Goal: Transaction & Acquisition: Purchase product/service

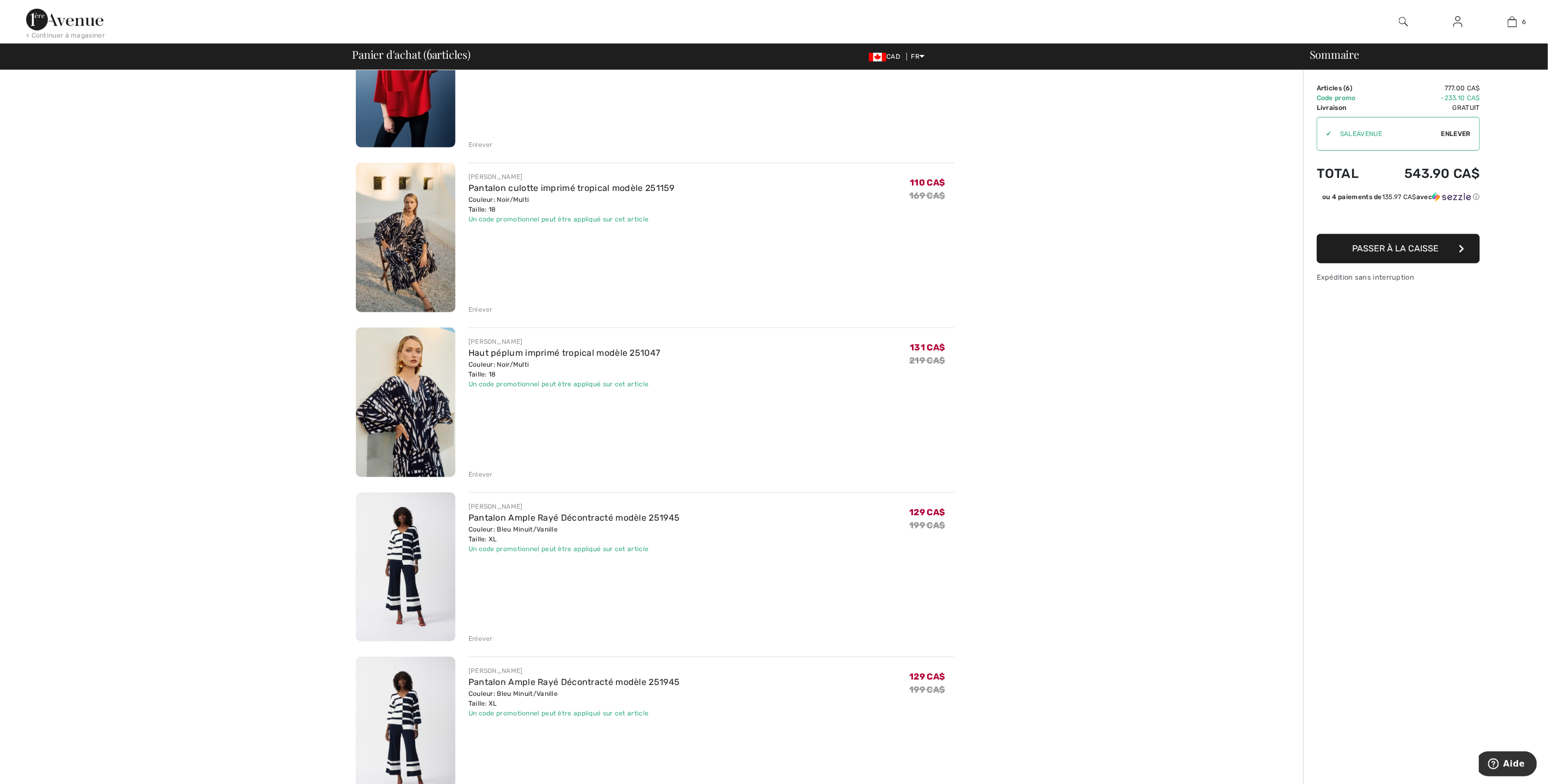
click at [477, 636] on div "Enlever" at bounding box center [480, 639] width 24 height 10
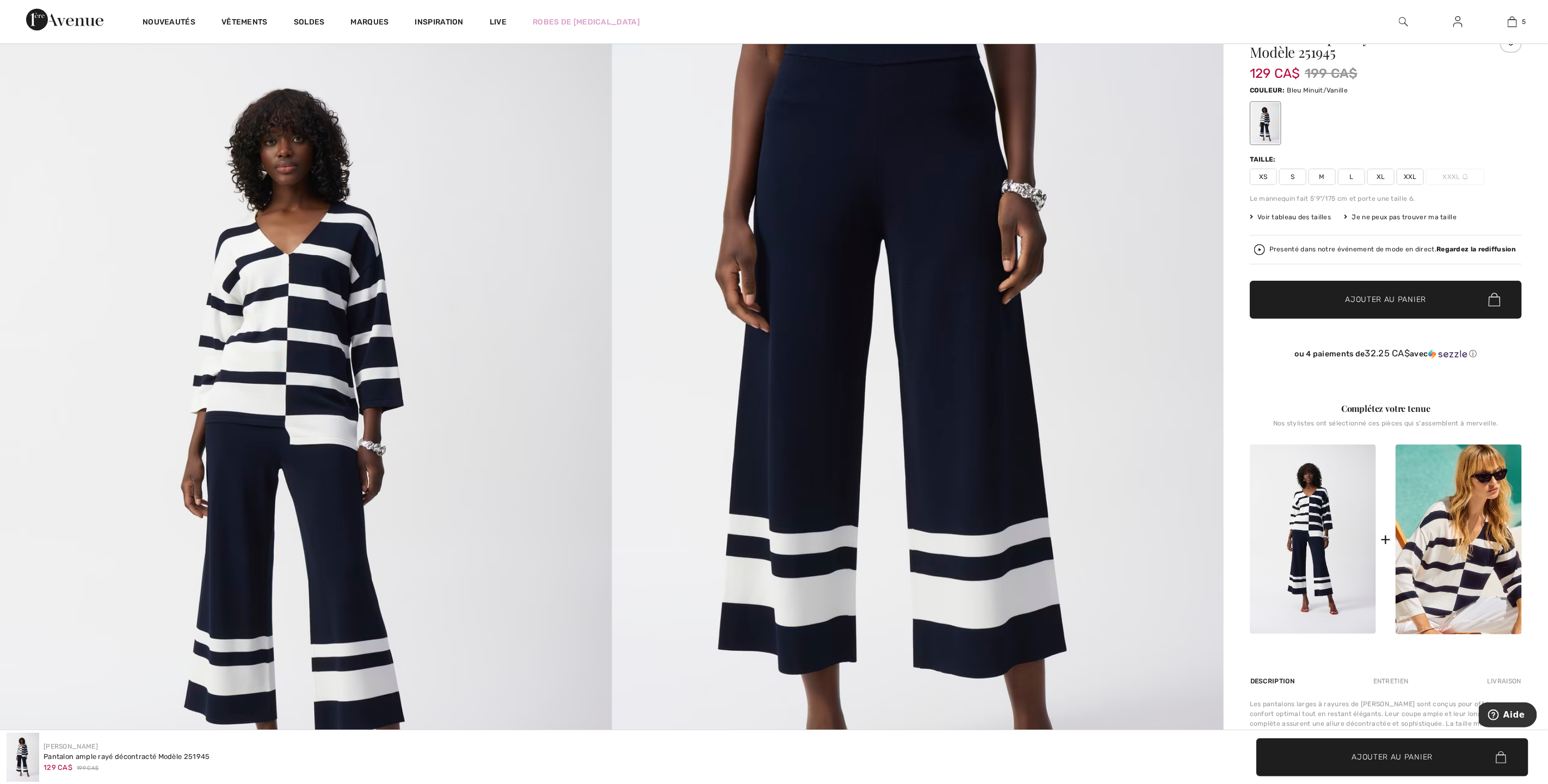
scroll to position [245, 0]
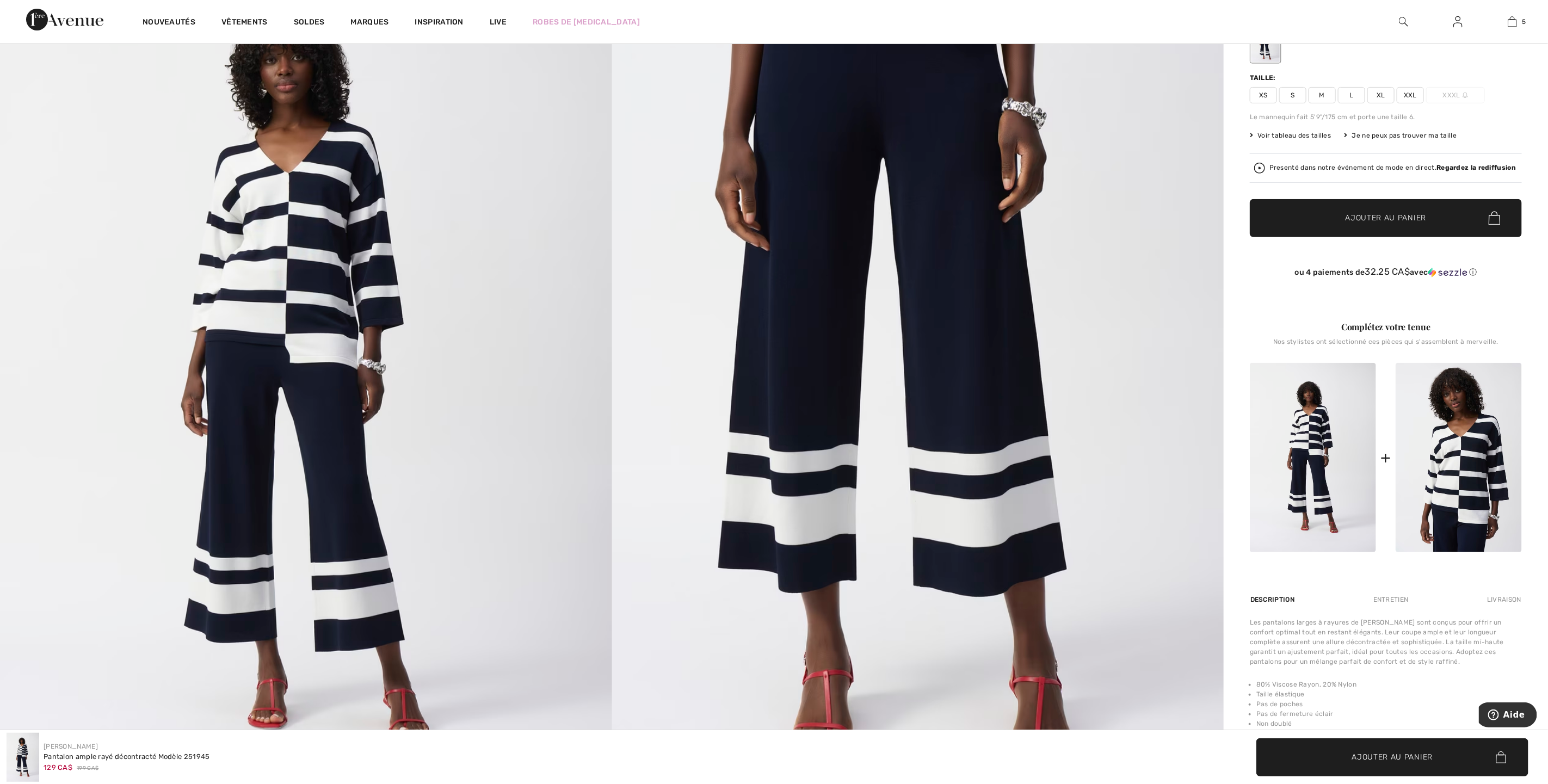
click at [1453, 457] on img at bounding box center [1459, 457] width 126 height 190
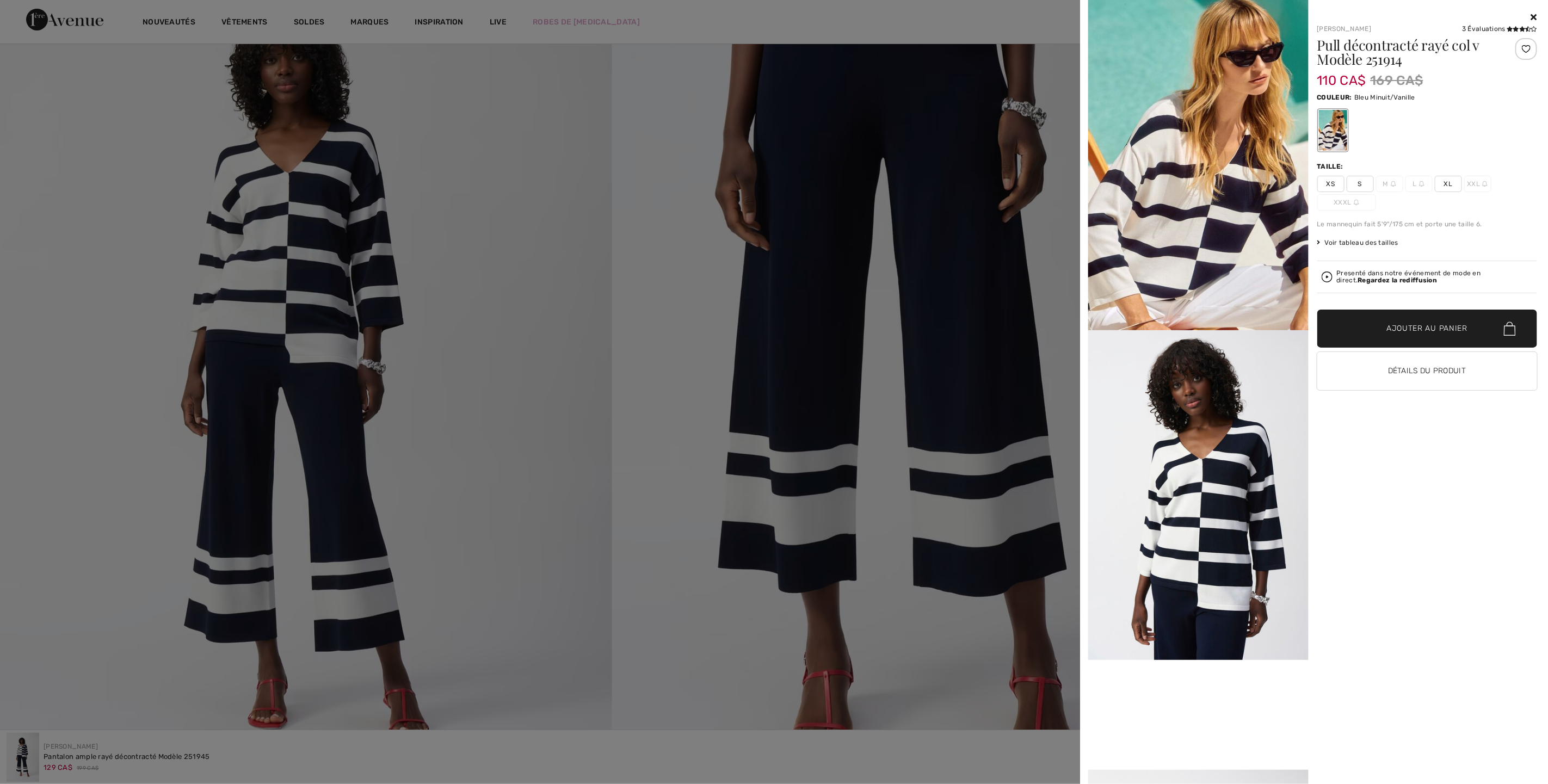
click at [1451, 184] on span "XL" at bounding box center [1449, 184] width 27 height 16
click at [1430, 324] on span "Ajouter au panier" at bounding box center [1427, 329] width 81 height 12
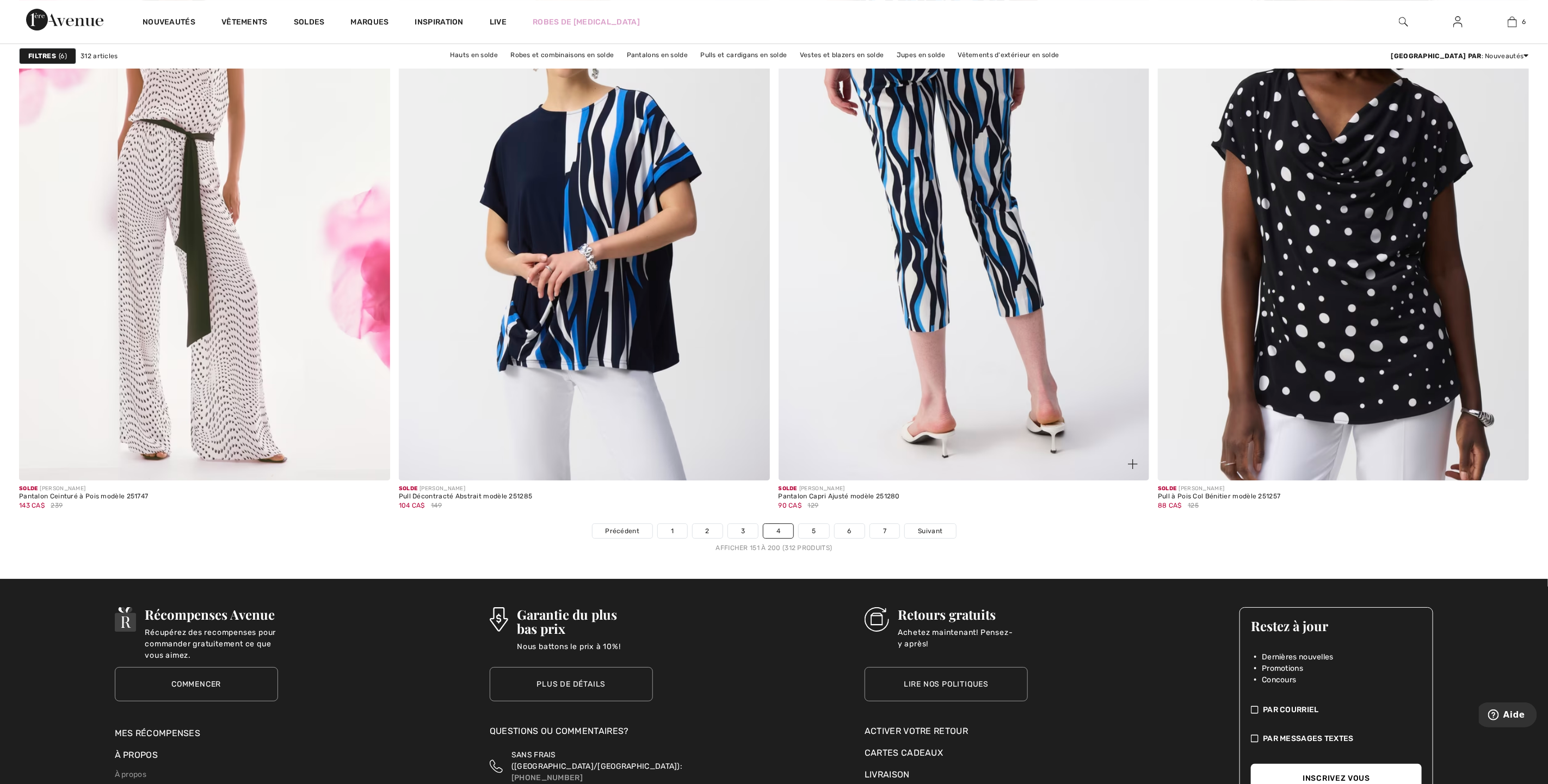
scroll to position [8979, 0]
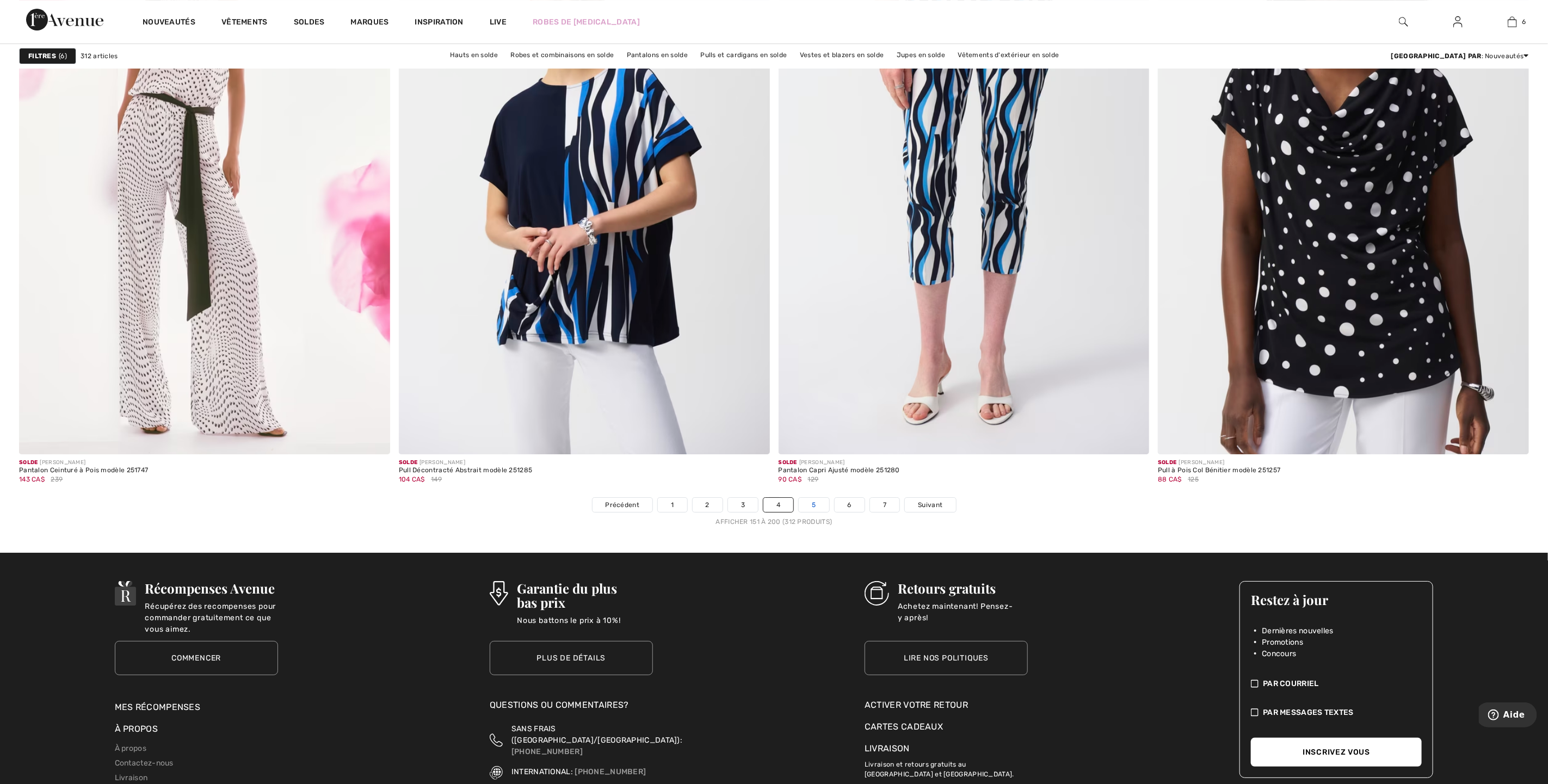
click at [814, 510] on link "5" at bounding box center [814, 505] width 30 height 14
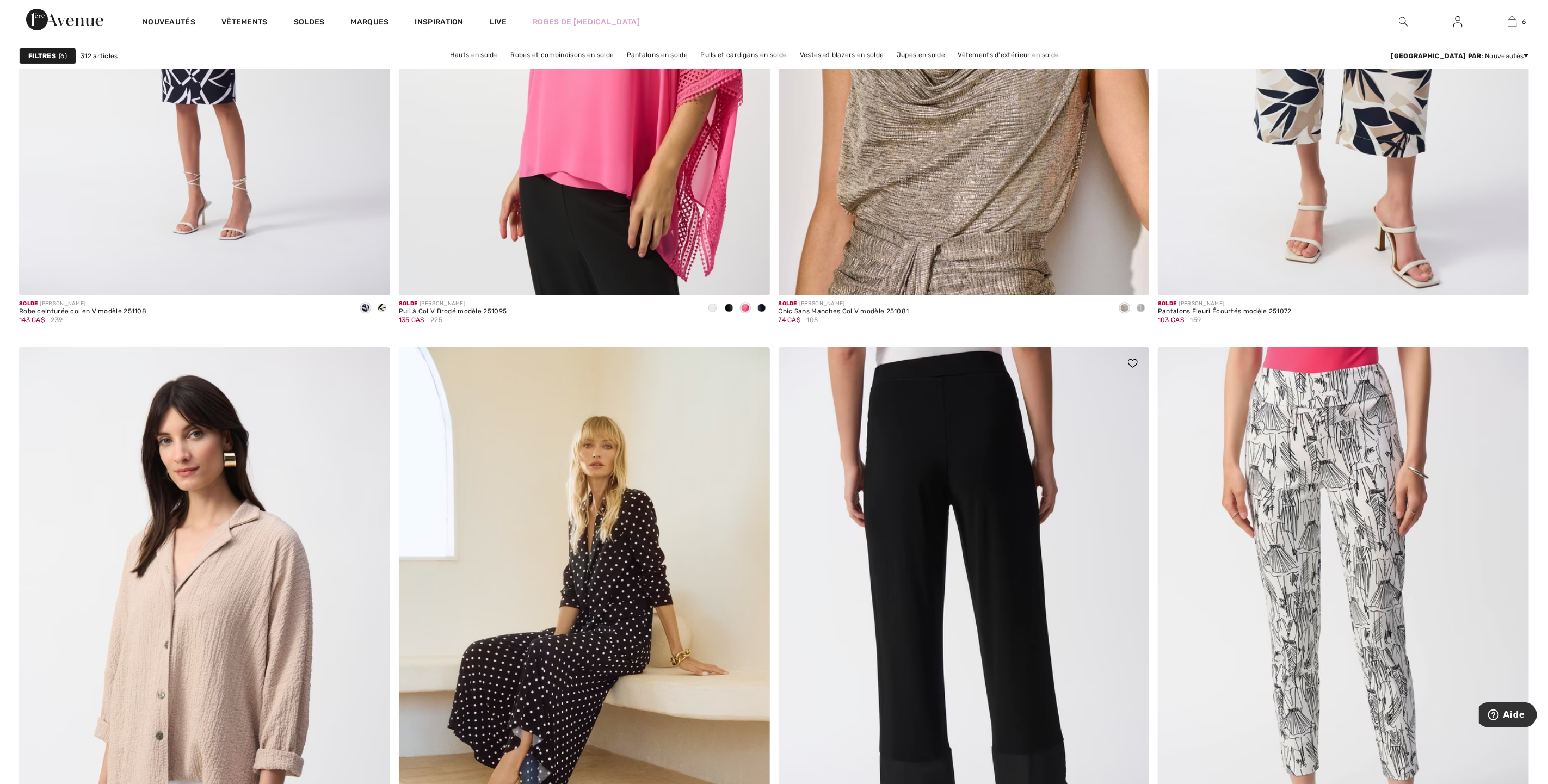
scroll to position [3183, 0]
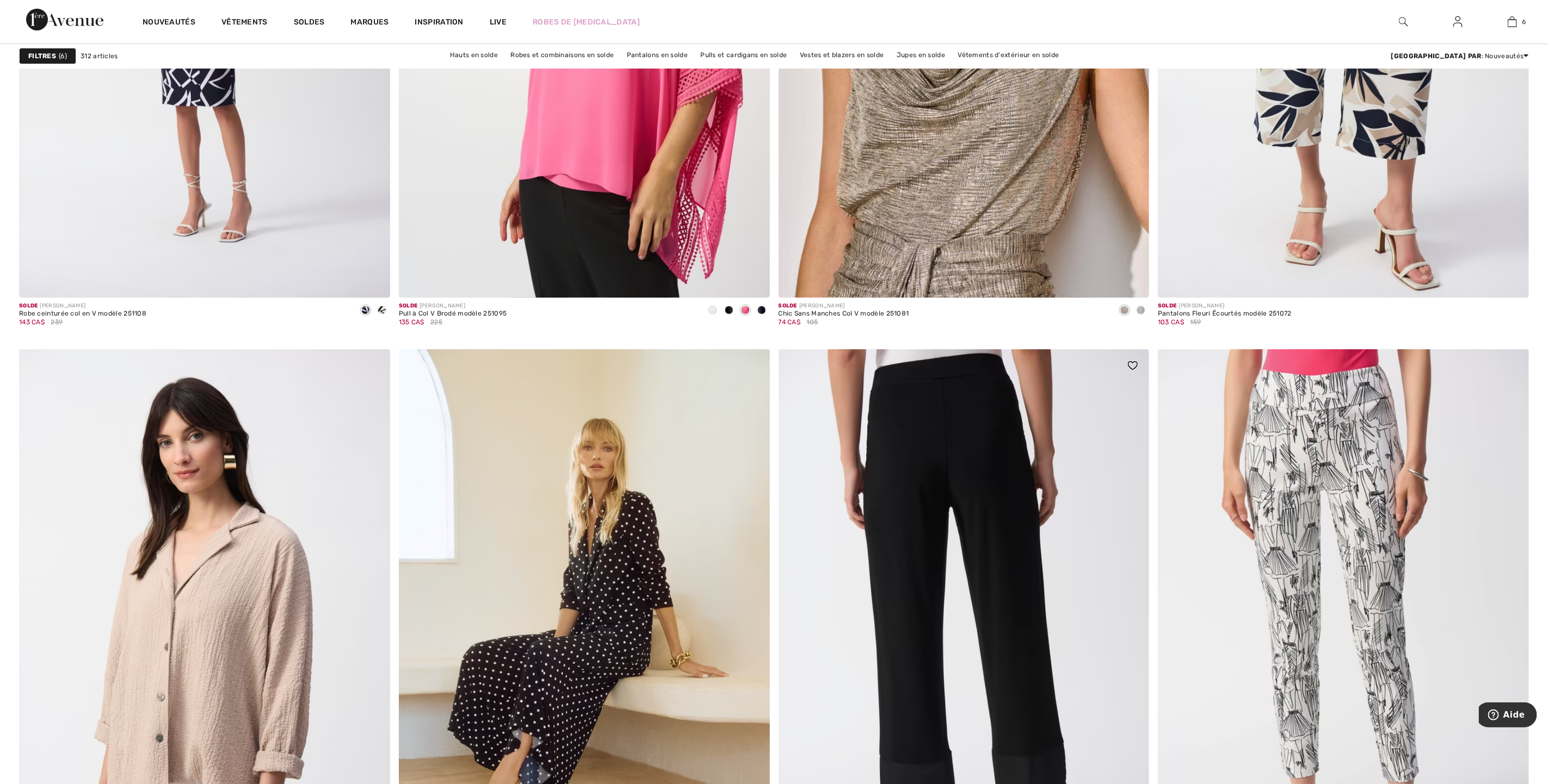
click at [926, 505] on img at bounding box center [964, 628] width 371 height 557
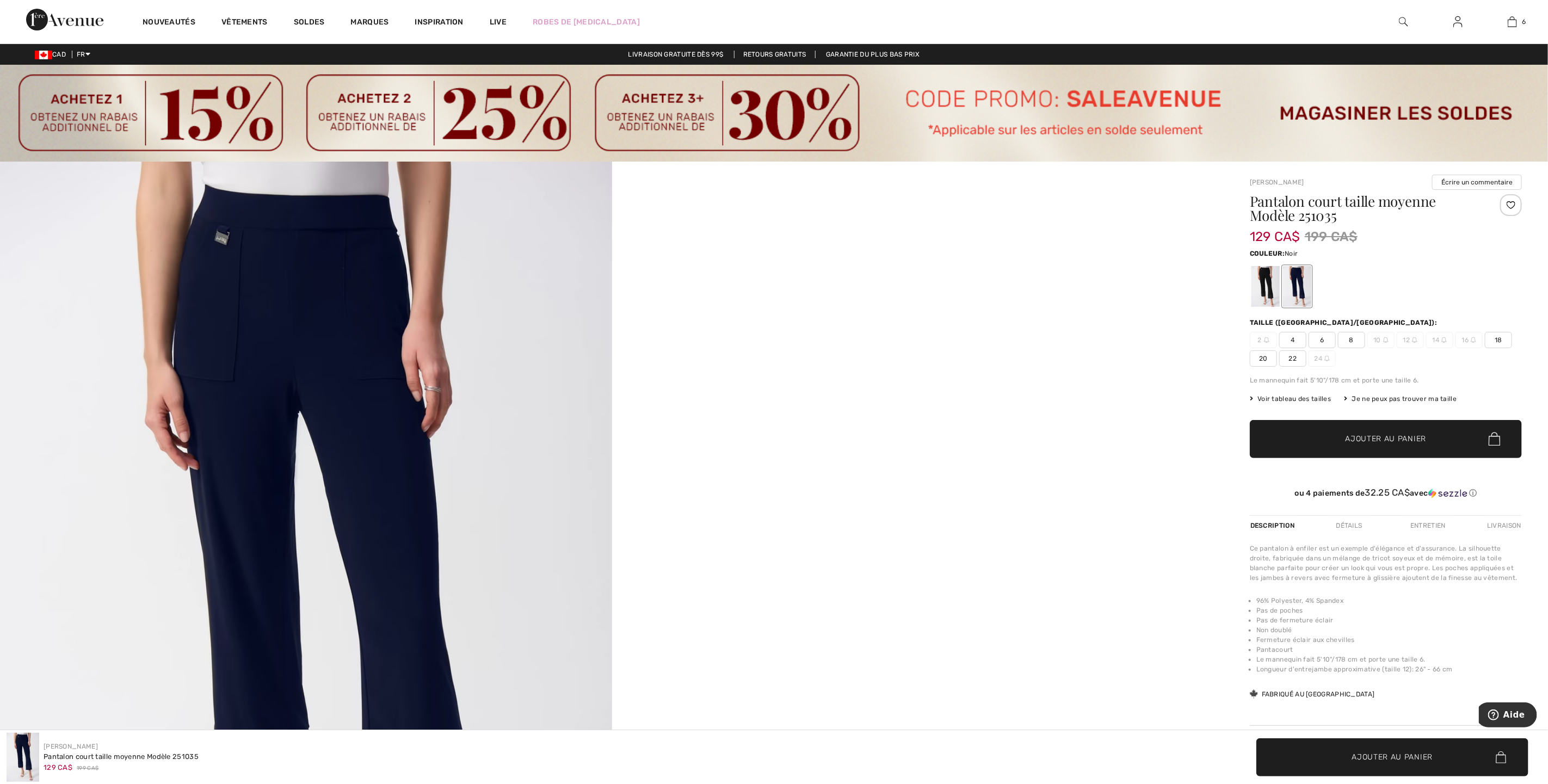
click at [1269, 277] on div at bounding box center [1266, 286] width 28 height 41
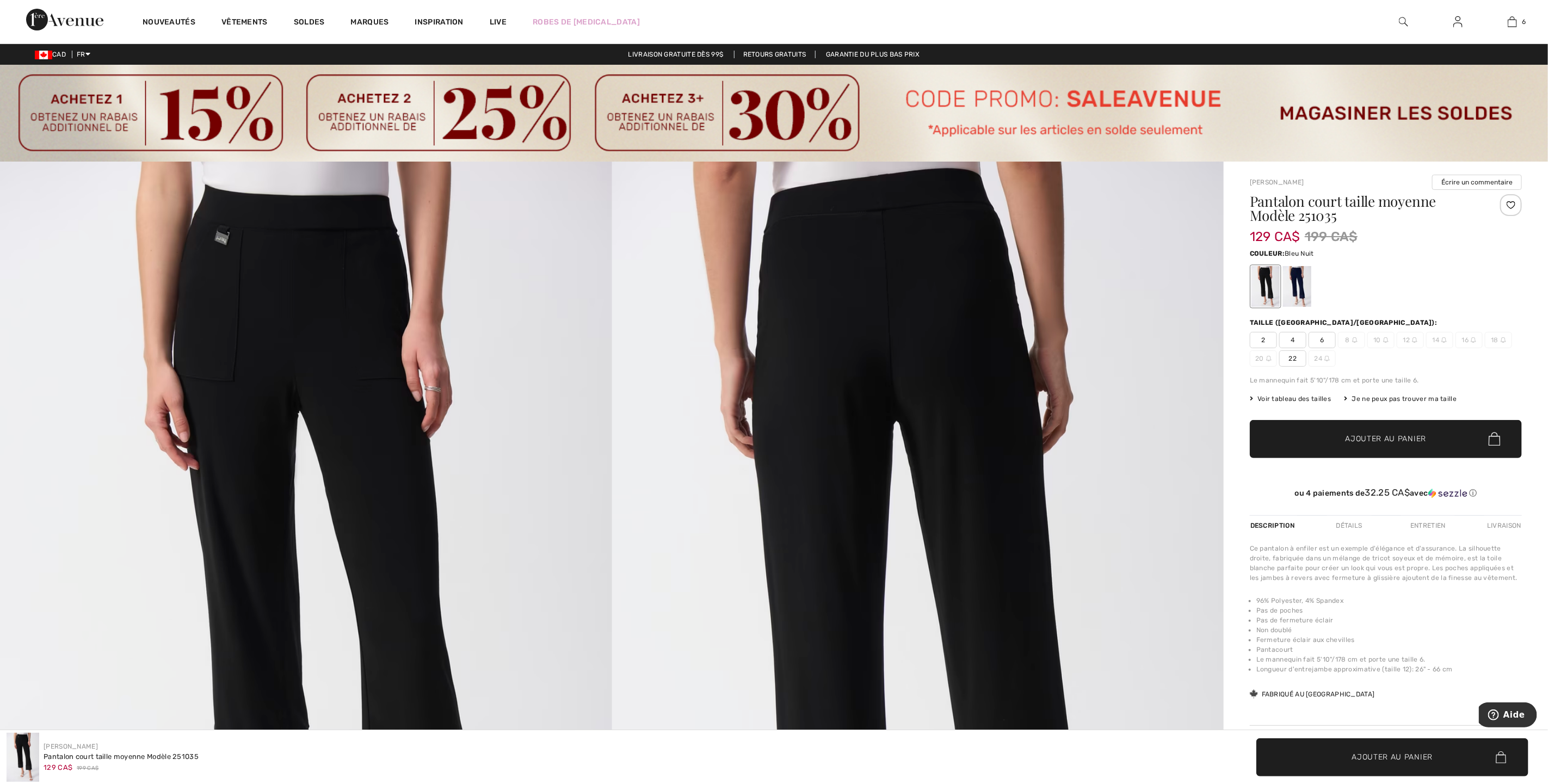
click at [1309, 290] on div at bounding box center [1297, 286] width 28 height 41
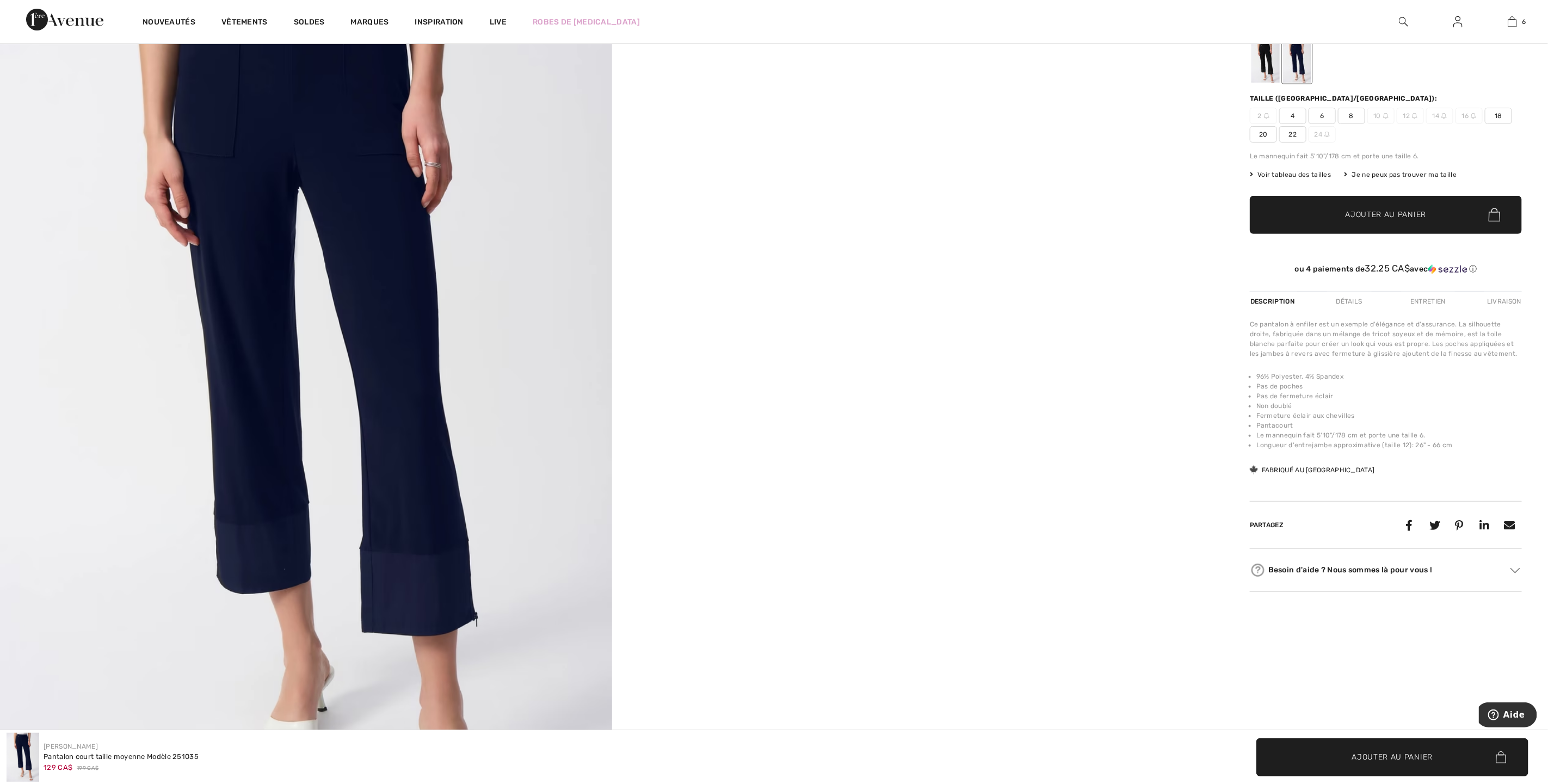
scroll to position [82, 0]
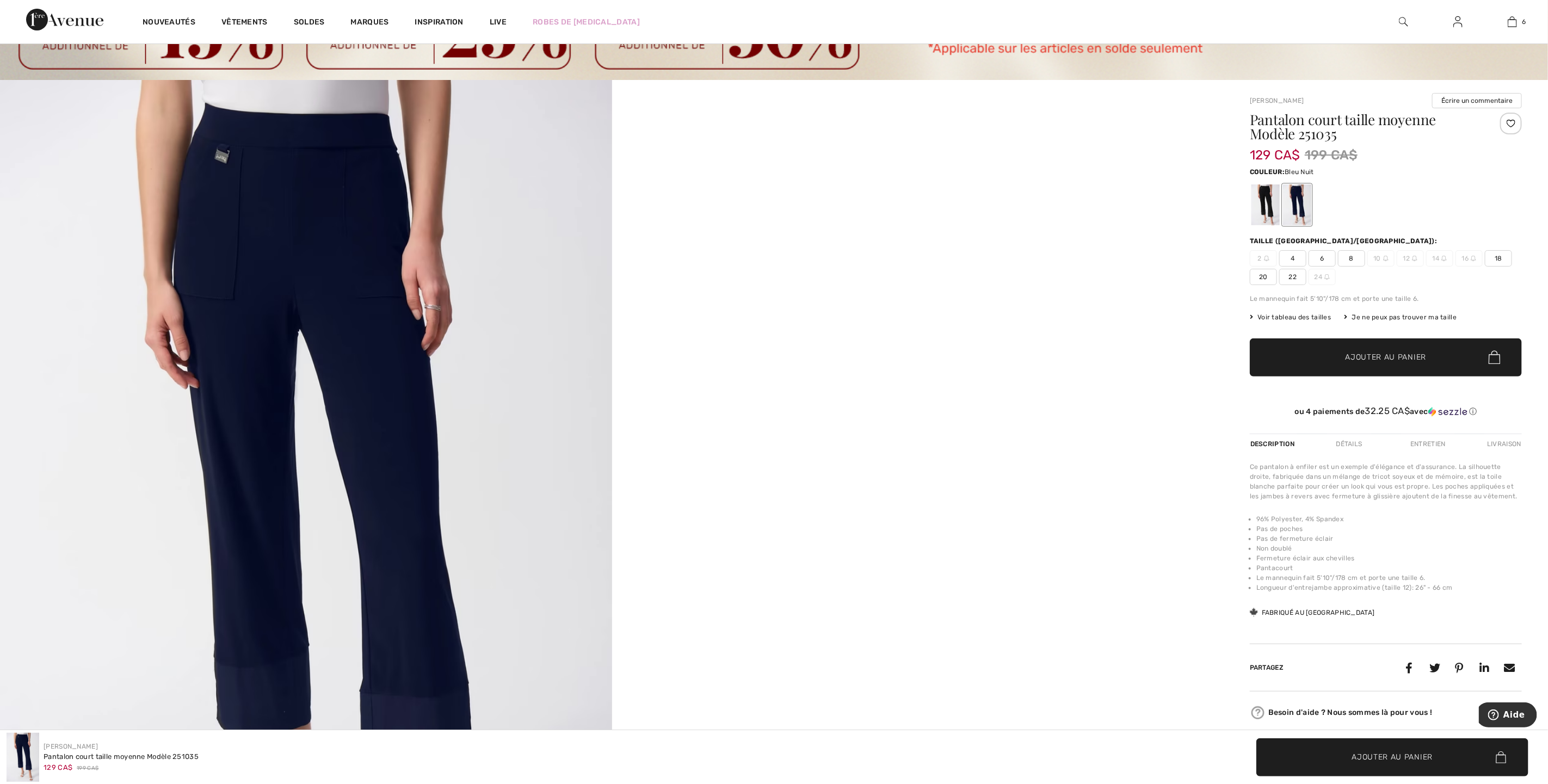
click at [1381, 356] on span "Ajouter au panier" at bounding box center [1386, 357] width 81 height 12
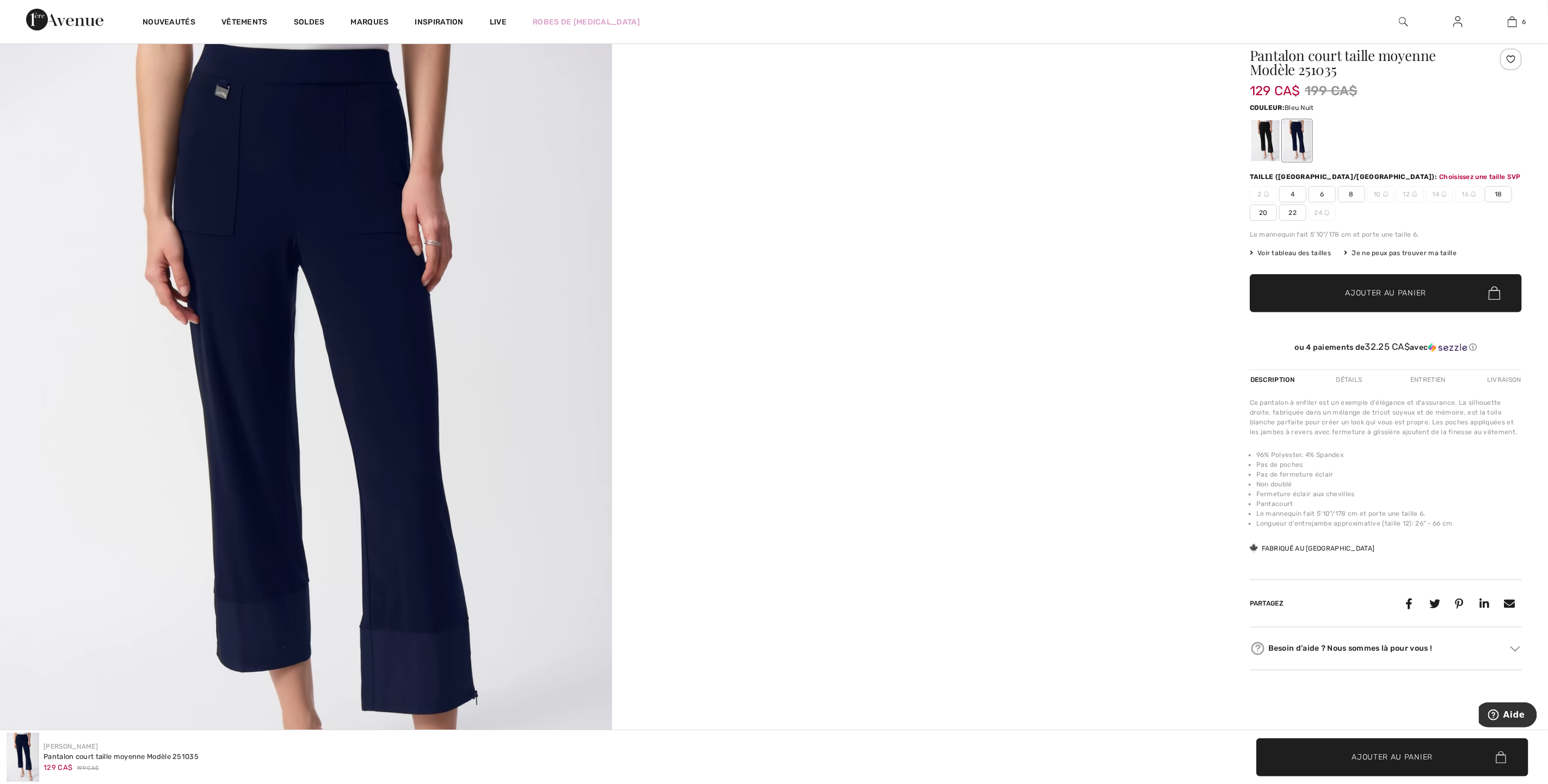
scroll to position [67, 0]
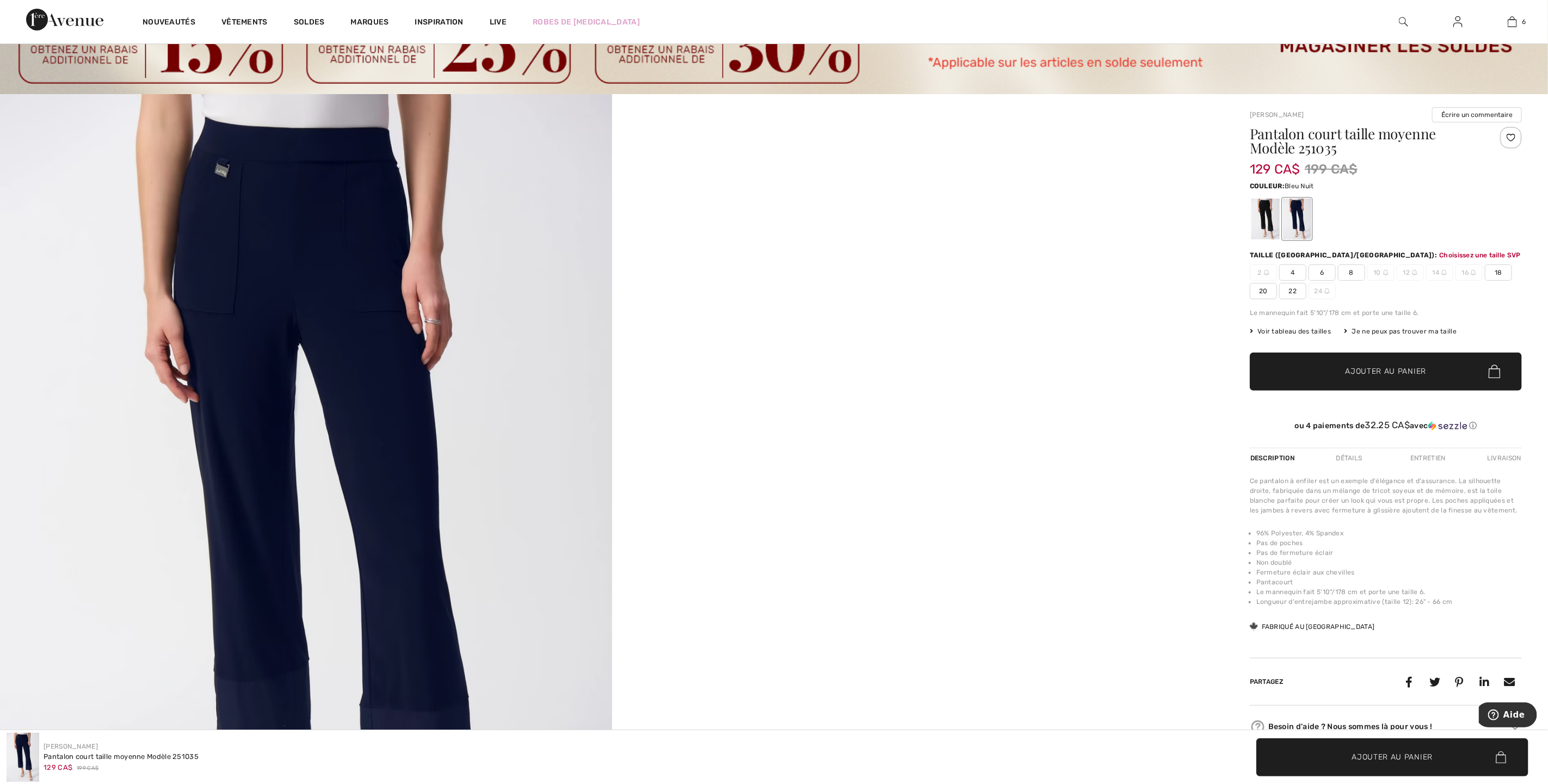
click at [1499, 274] on span "18" at bounding box center [1498, 273] width 27 height 16
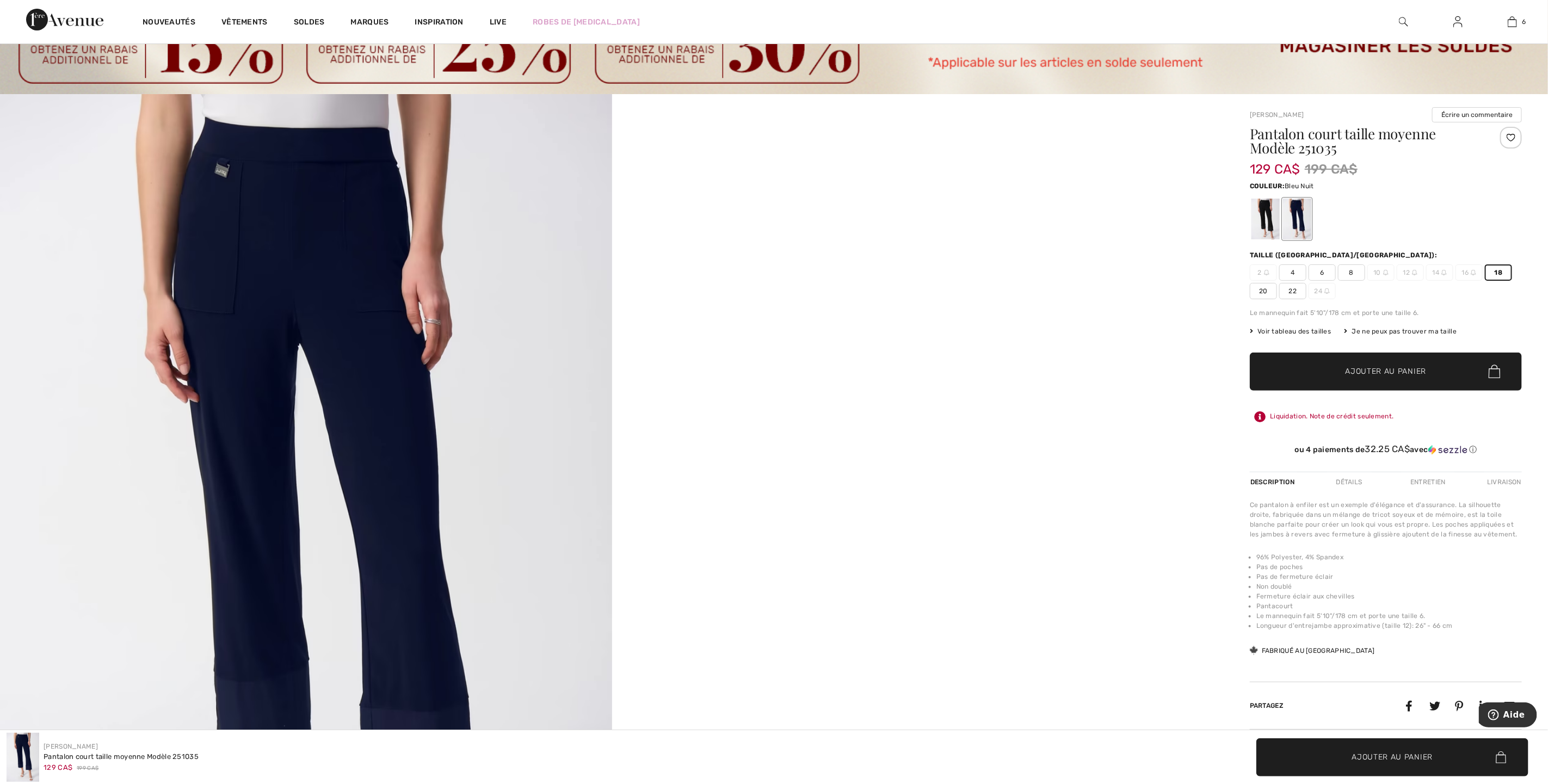
click at [1432, 365] on span "✔ Ajouté au panier Ajouter au panier" at bounding box center [1386, 371] width 272 height 38
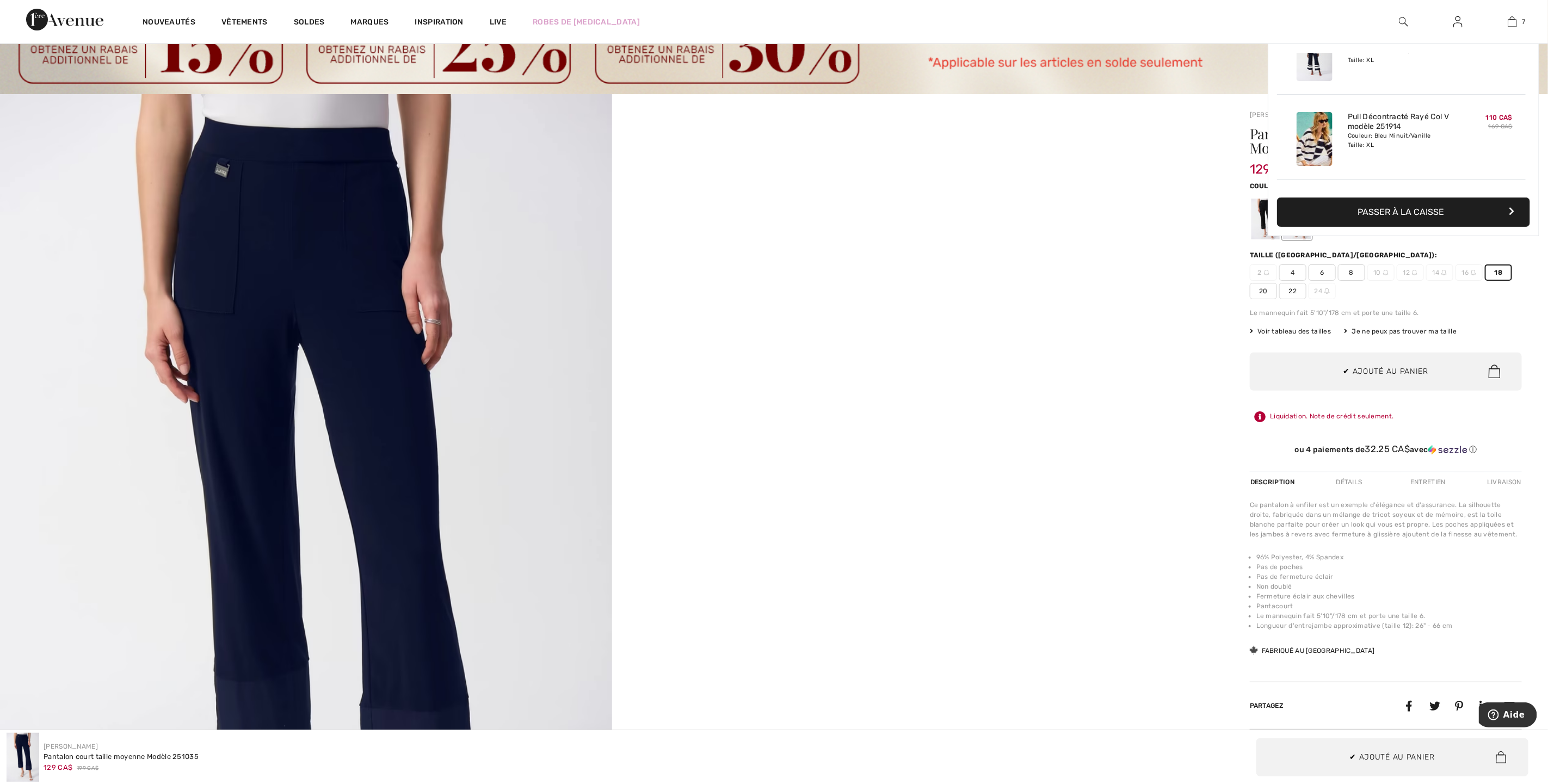
scroll to position [459, 0]
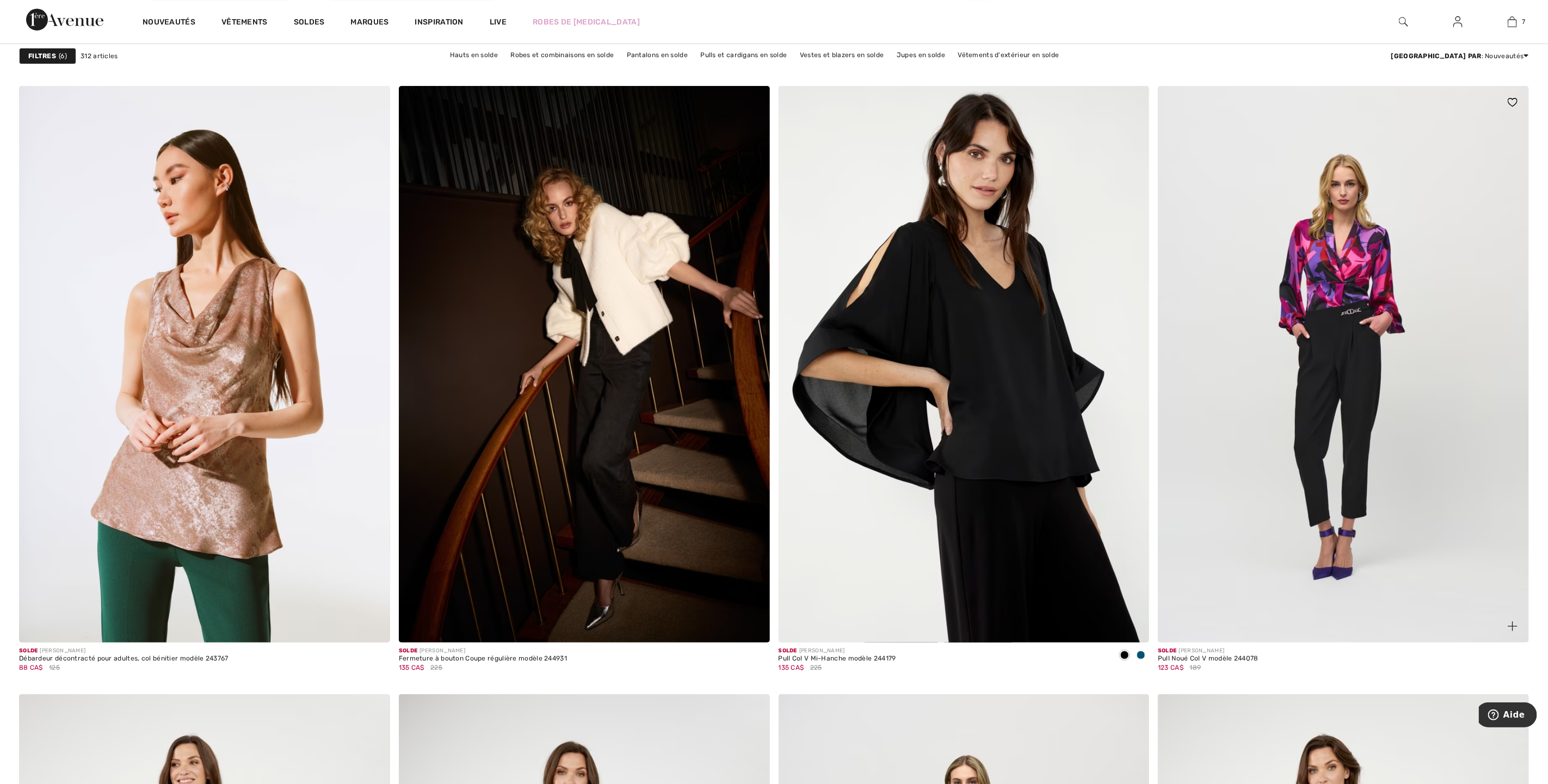
scroll to position [6122, 0]
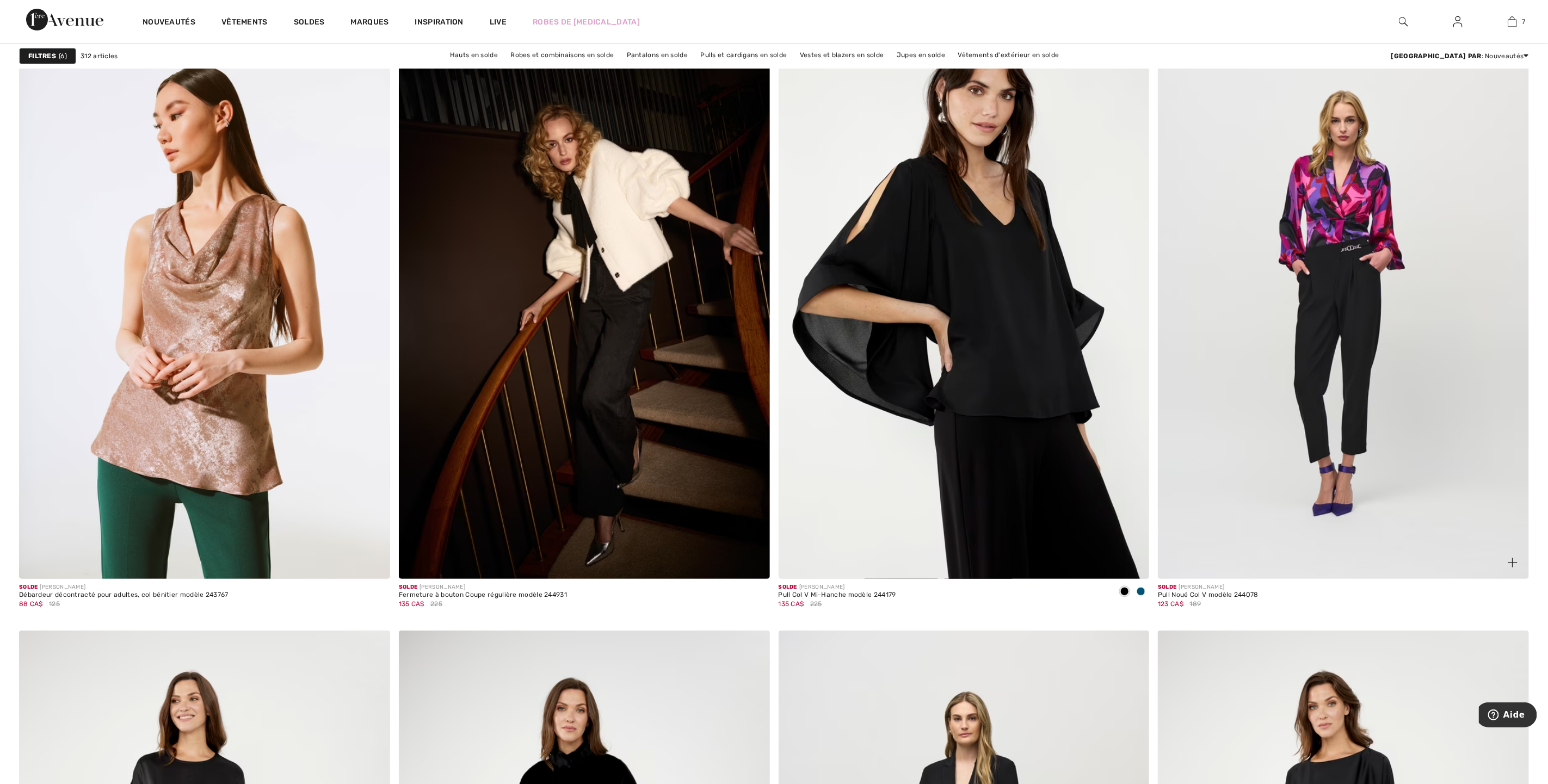
click at [1352, 258] on img at bounding box center [1343, 301] width 371 height 557
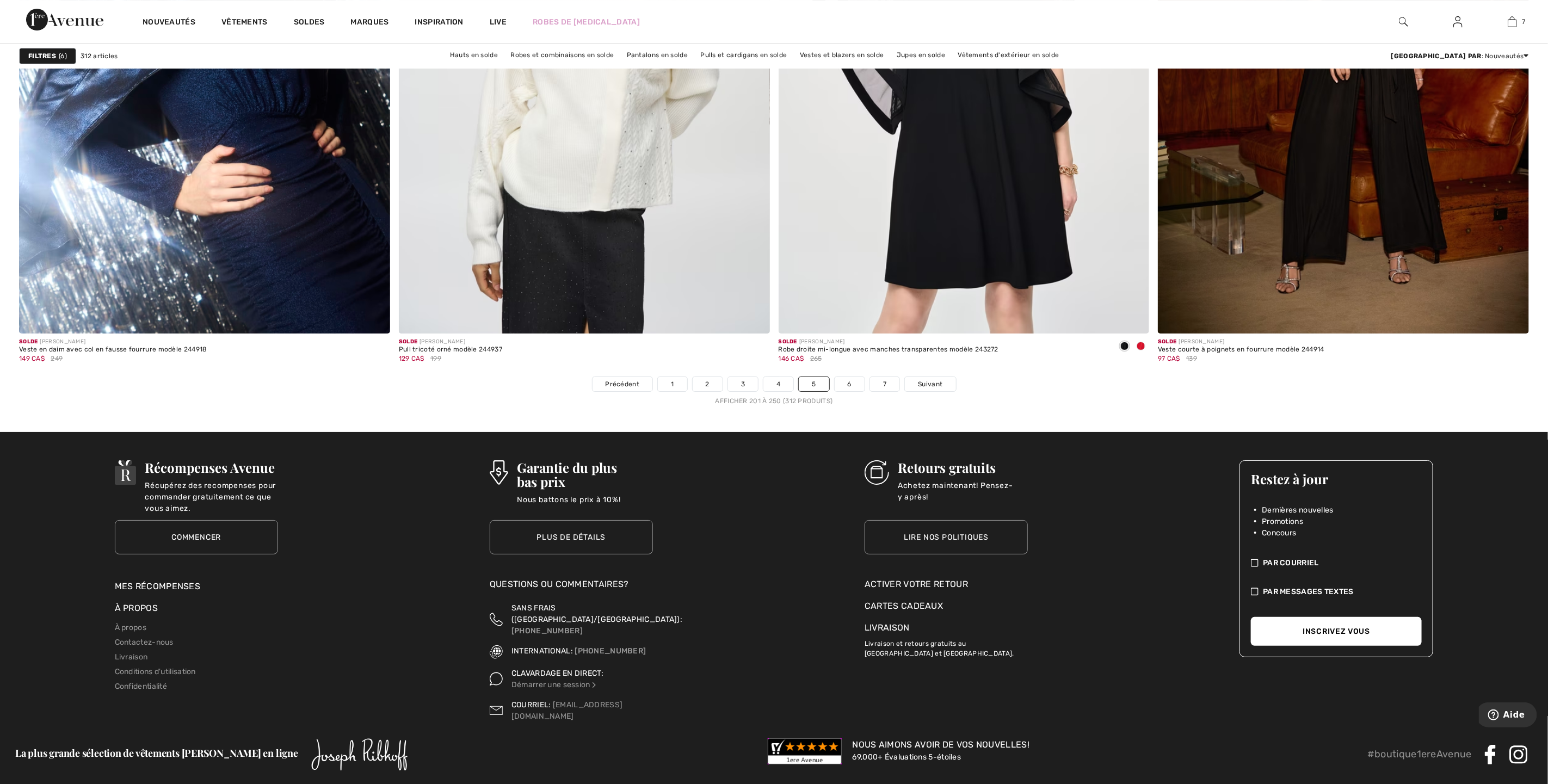
scroll to position [9141, 0]
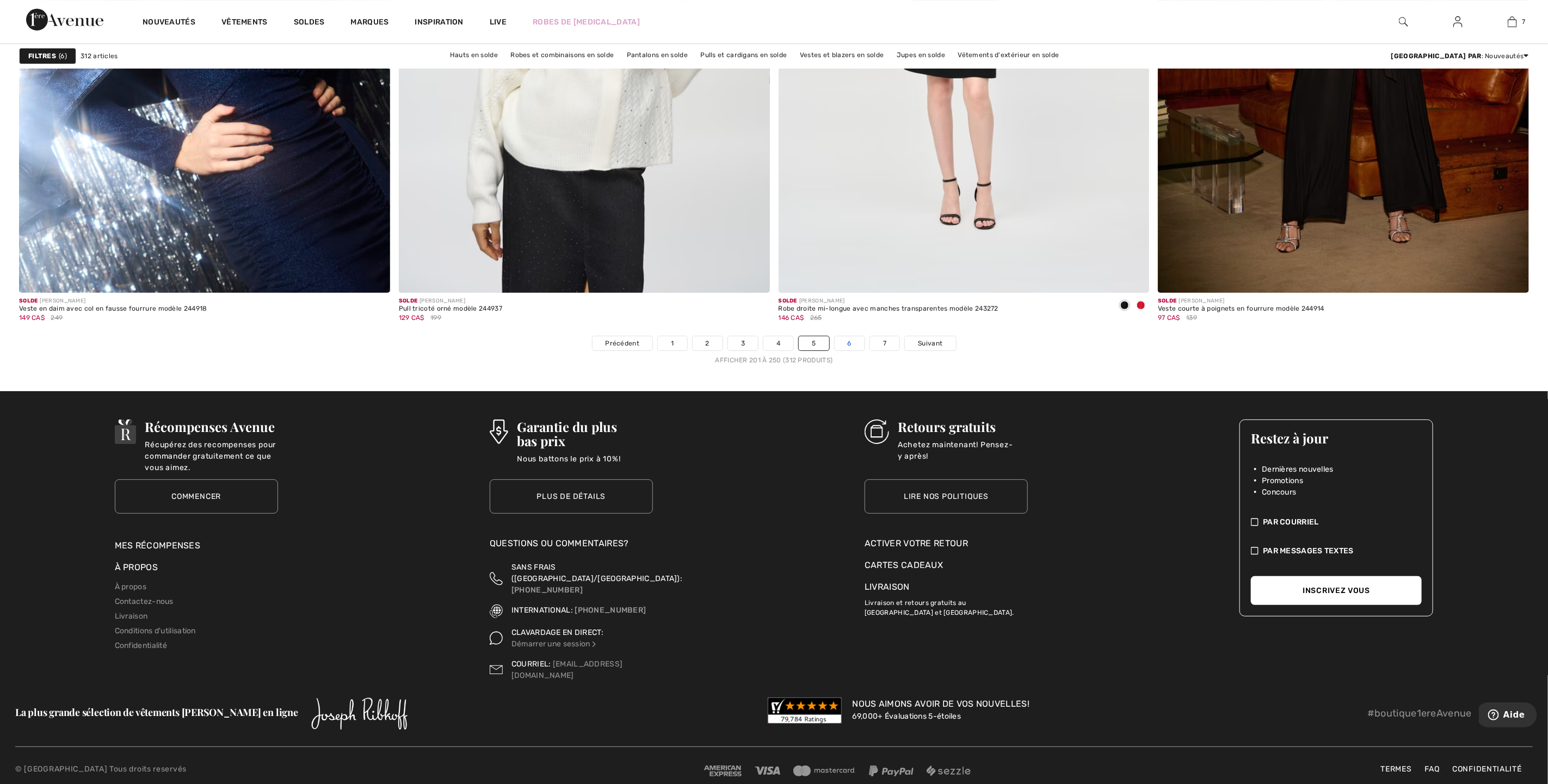
click at [852, 342] on link "6" at bounding box center [849, 343] width 30 height 14
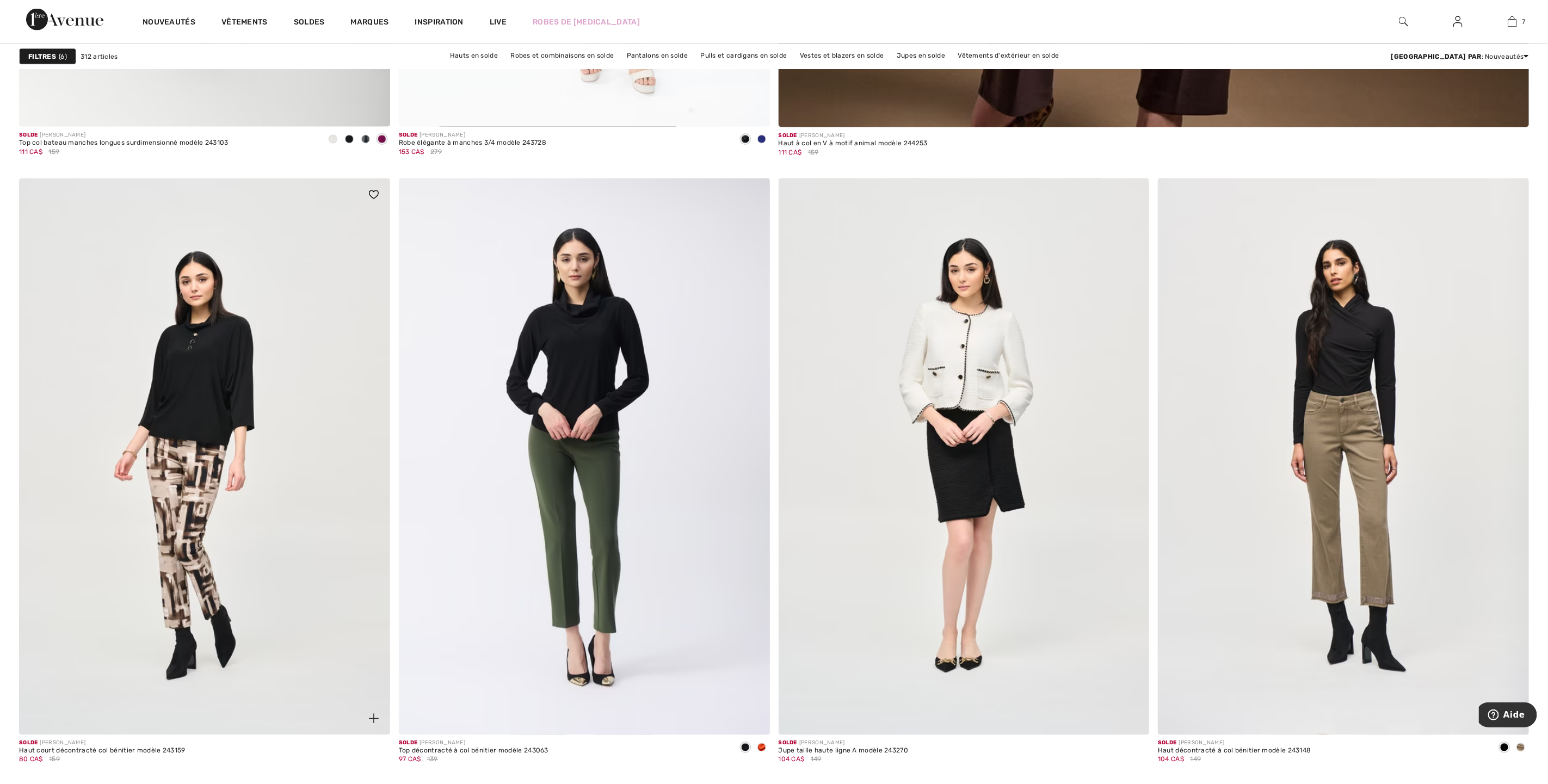
click at [191, 439] on img at bounding box center [204, 457] width 371 height 557
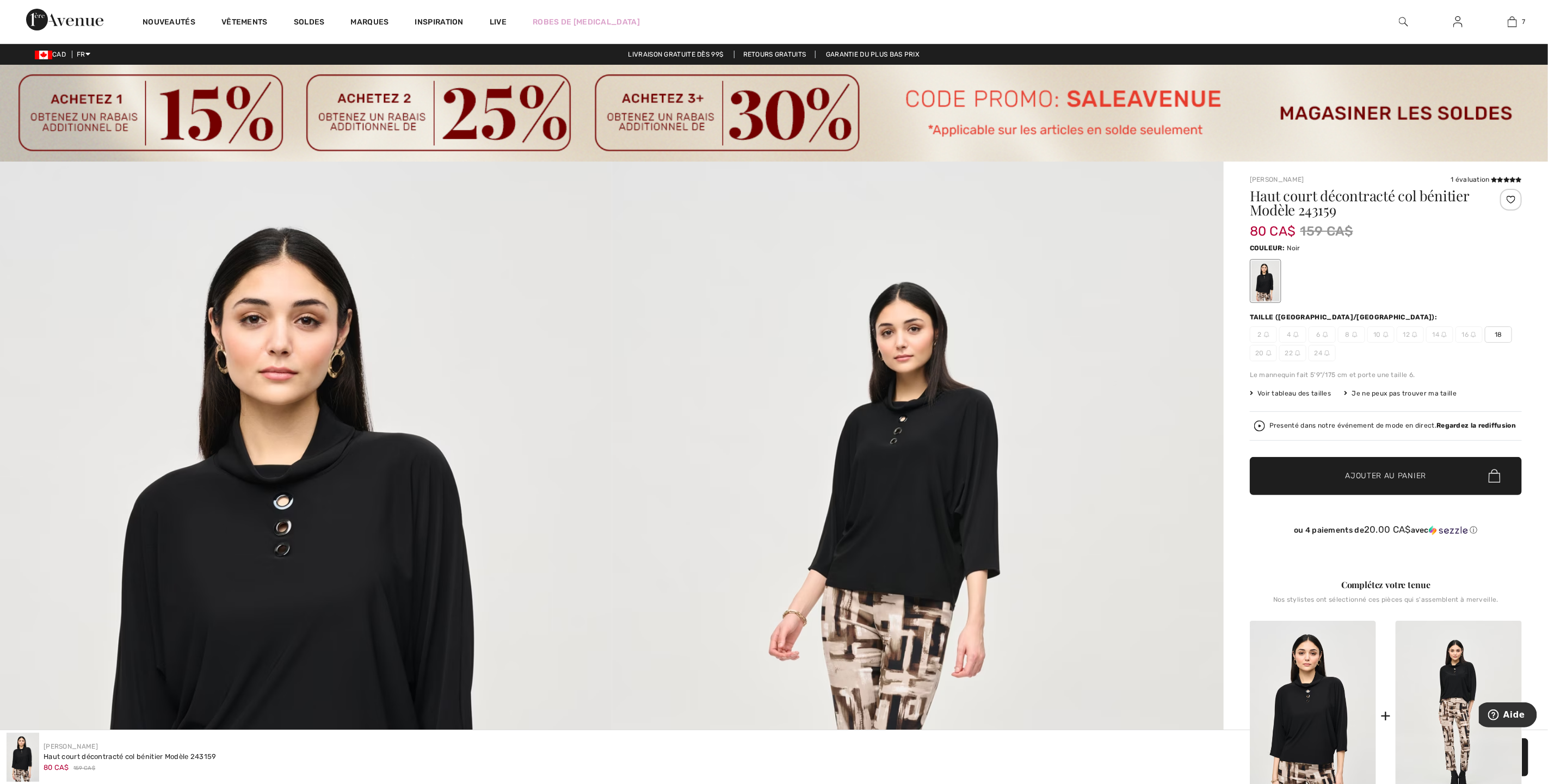
click at [1504, 325] on div "Taille ([GEOGRAPHIC_DATA]/[GEOGRAPHIC_DATA]): 2 4 6 8 10 12 14 16 18 20 22 24" at bounding box center [1386, 337] width 272 height 49
click at [1502, 339] on span "18" at bounding box center [1498, 334] width 27 height 16
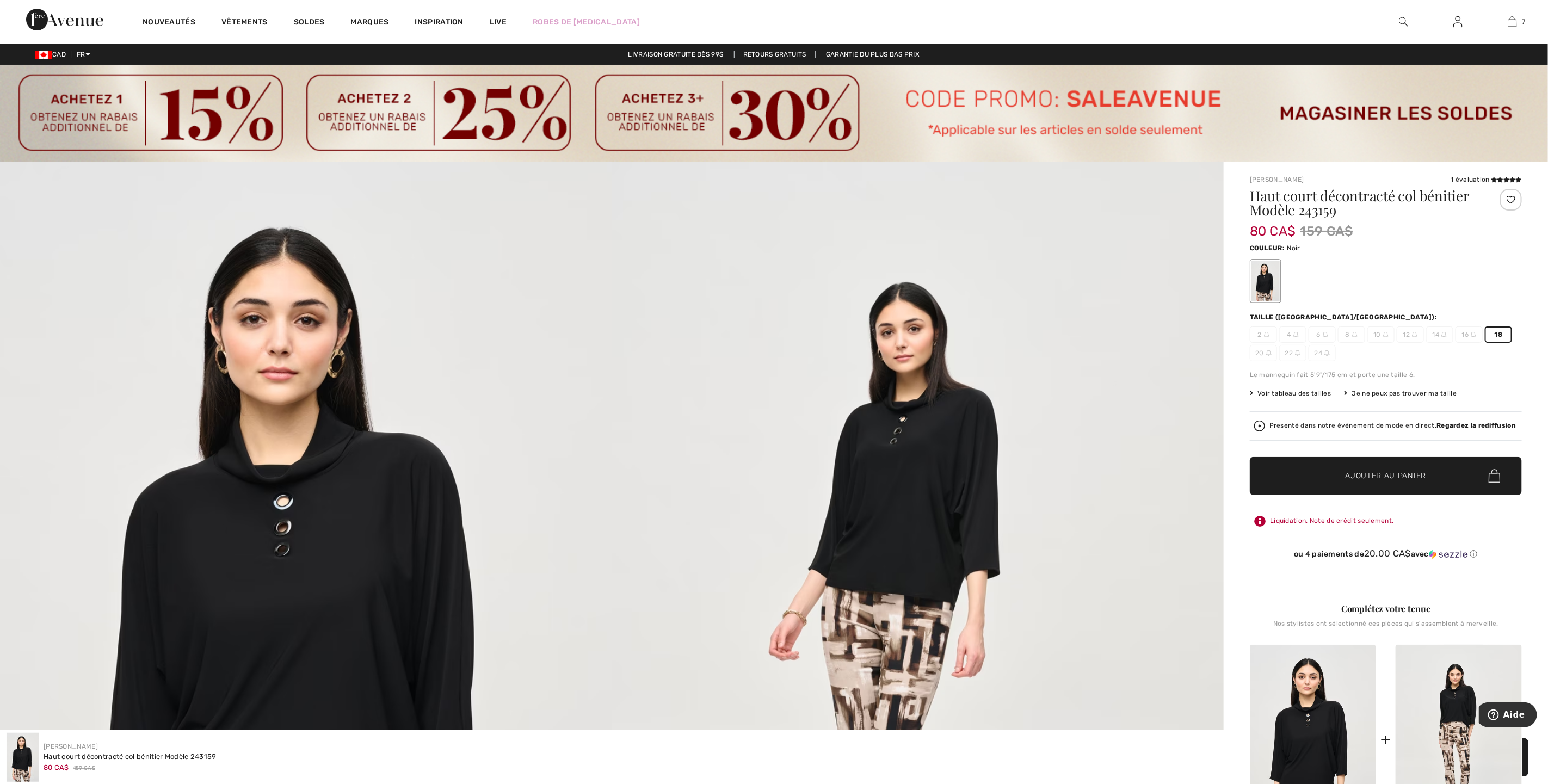
click at [1410, 457] on span "✔ Ajouté au panier Ajouter au panier" at bounding box center [1386, 476] width 272 height 38
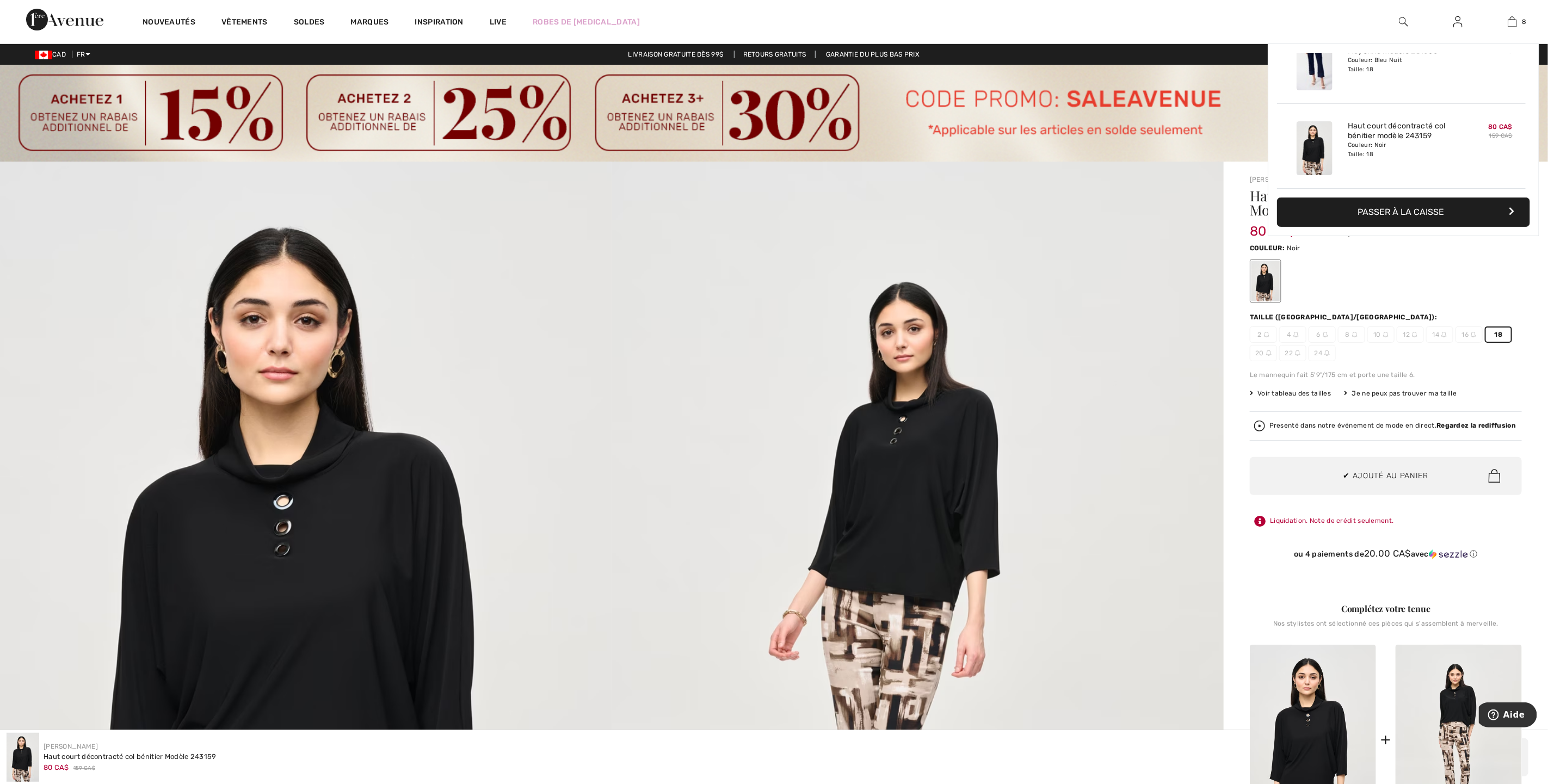
scroll to position [544, 0]
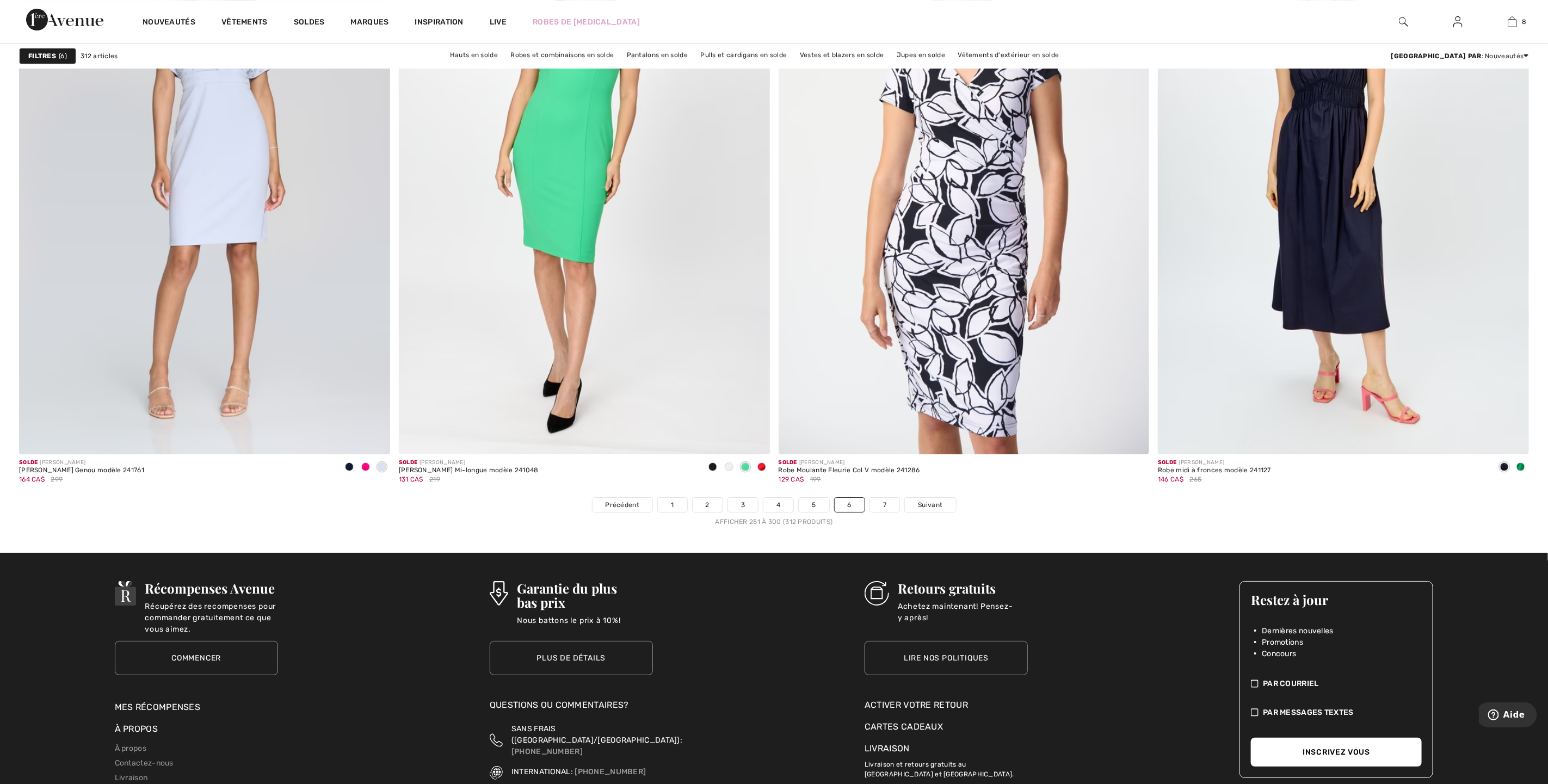
scroll to position [9061, 0]
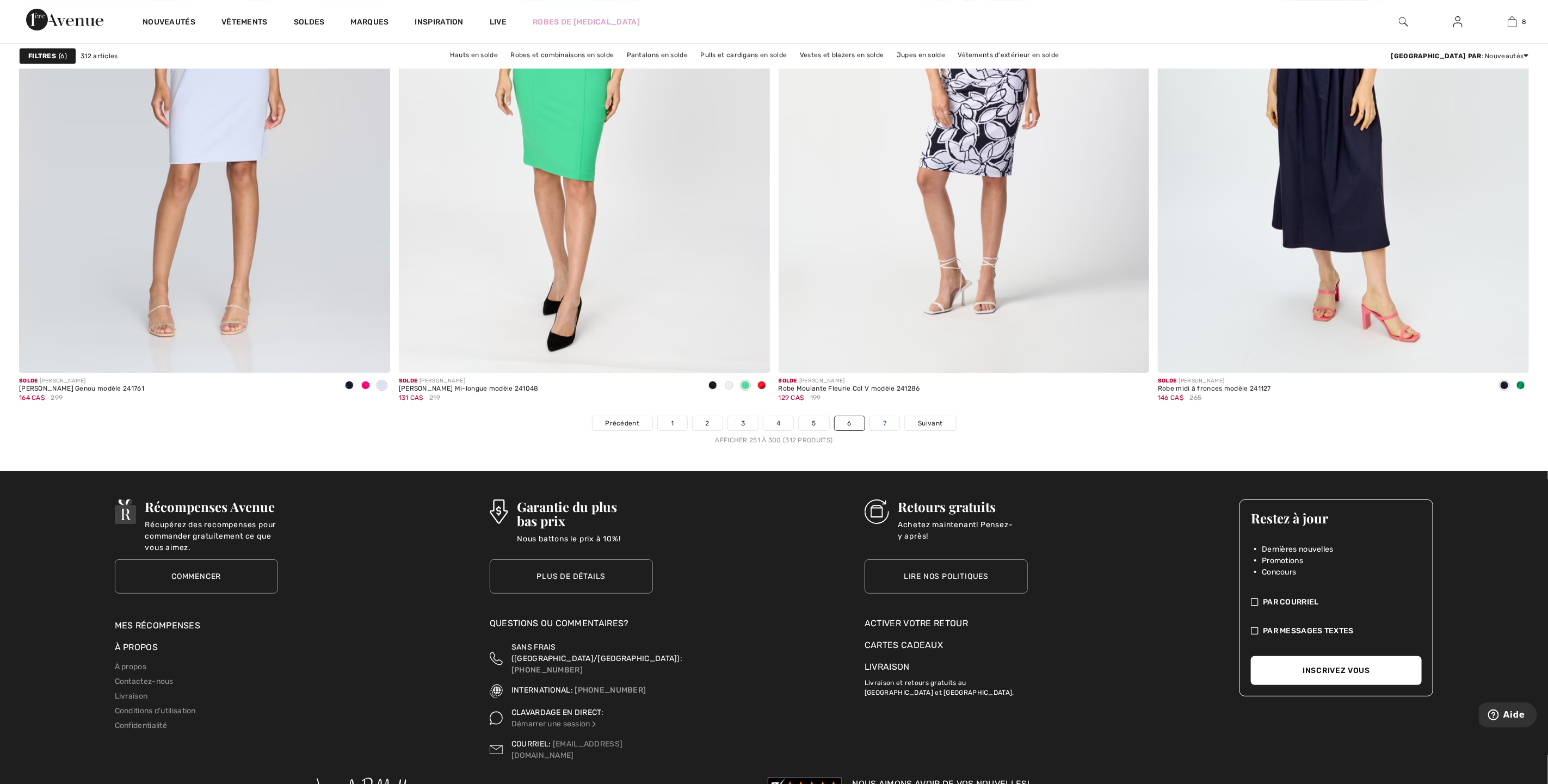
click at [889, 427] on link "7" at bounding box center [885, 423] width 30 height 14
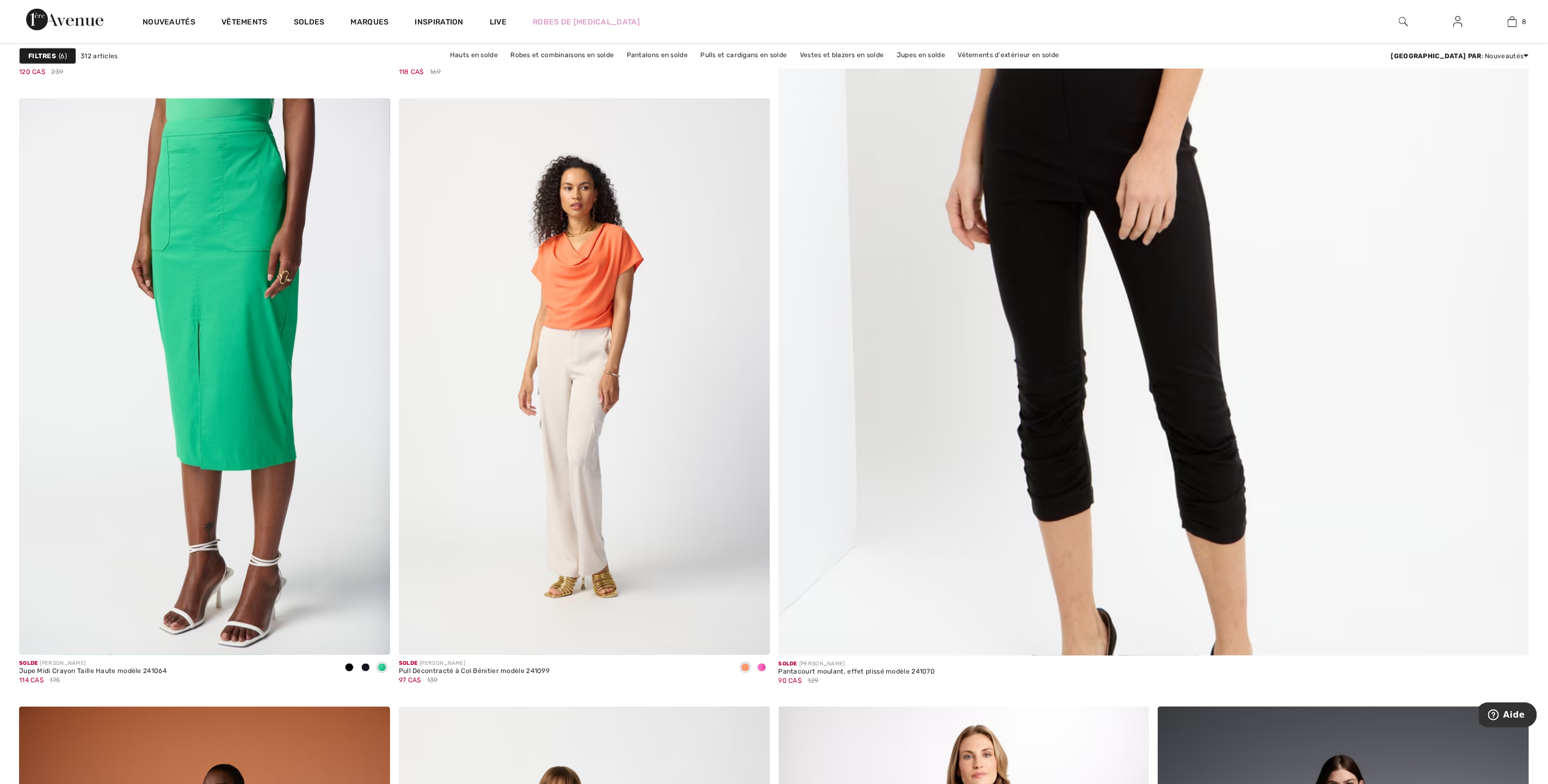
scroll to position [735, 0]
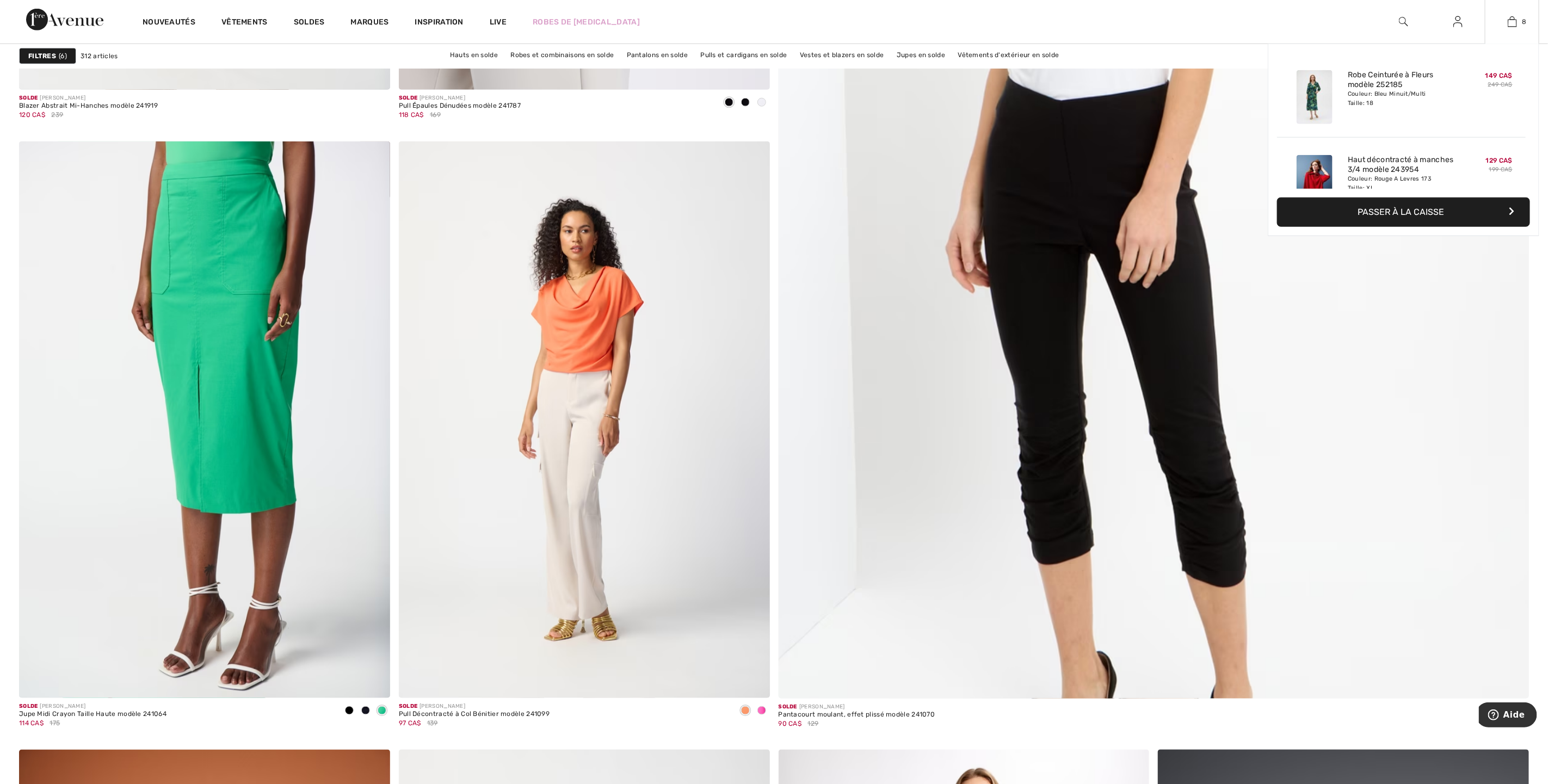
click at [1415, 207] on button "Passer à la caisse" at bounding box center [1404, 212] width 253 height 30
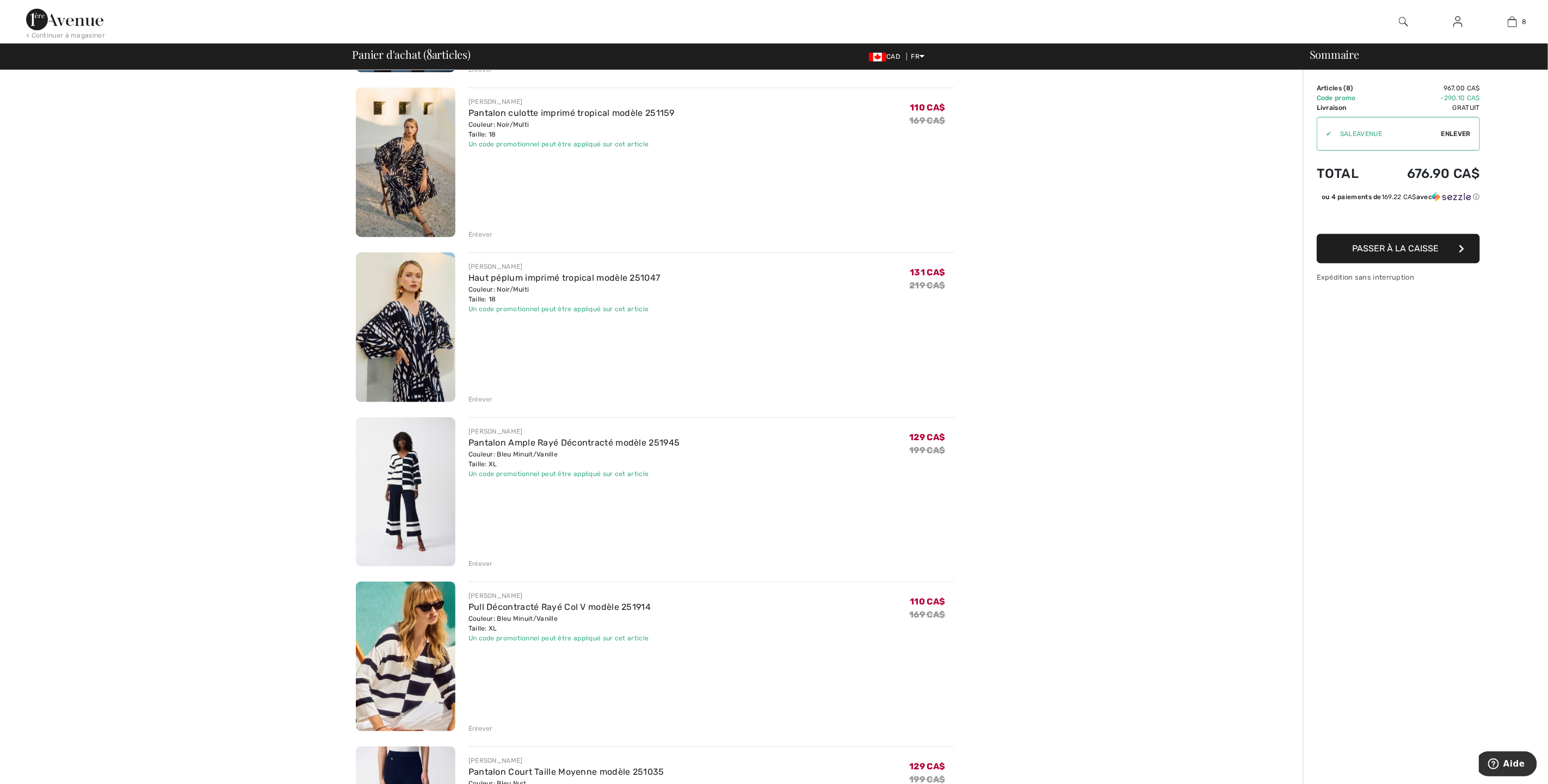
scroll to position [408, 0]
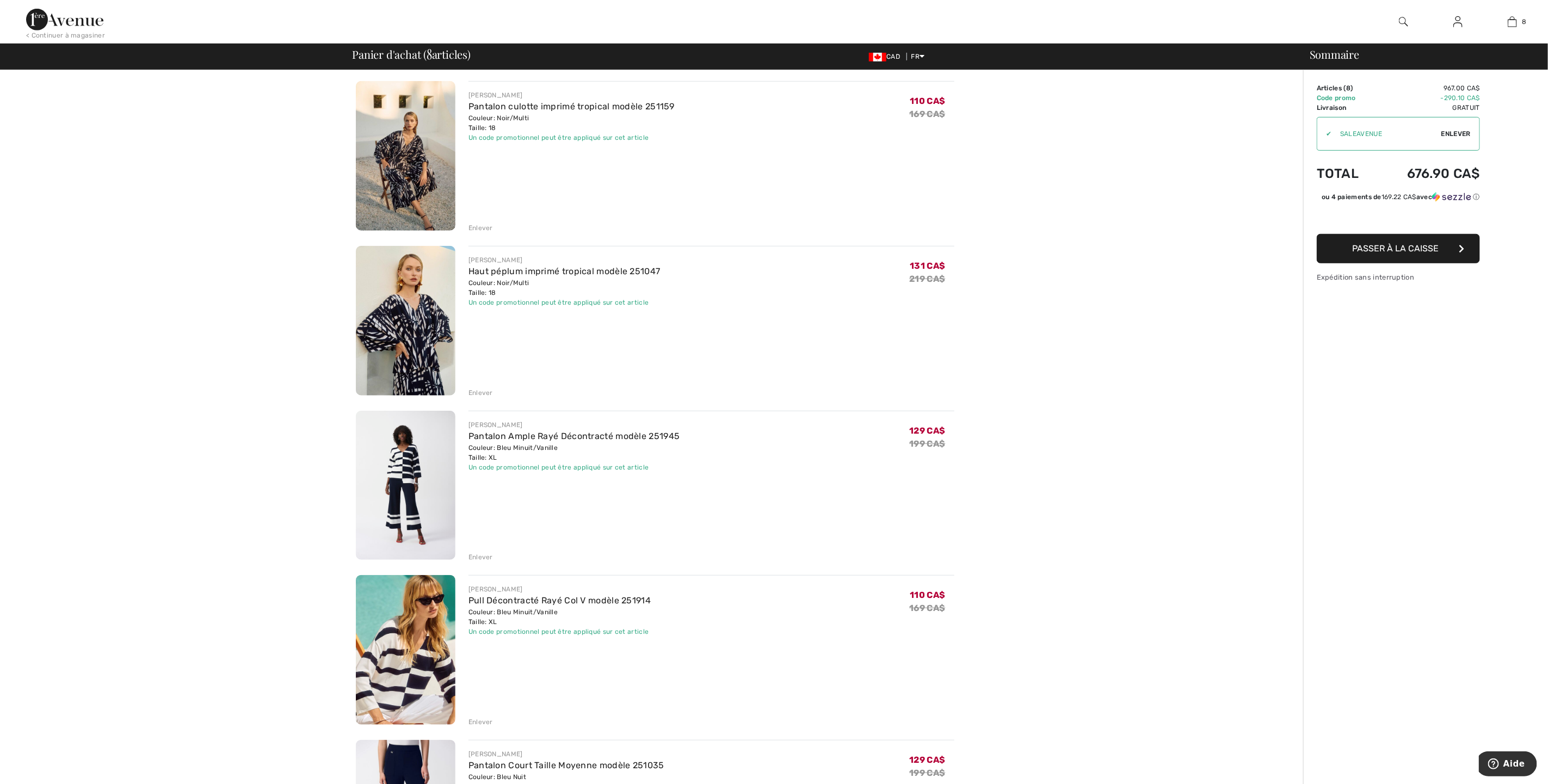
click at [480, 553] on div "Enlever" at bounding box center [480, 557] width 24 height 10
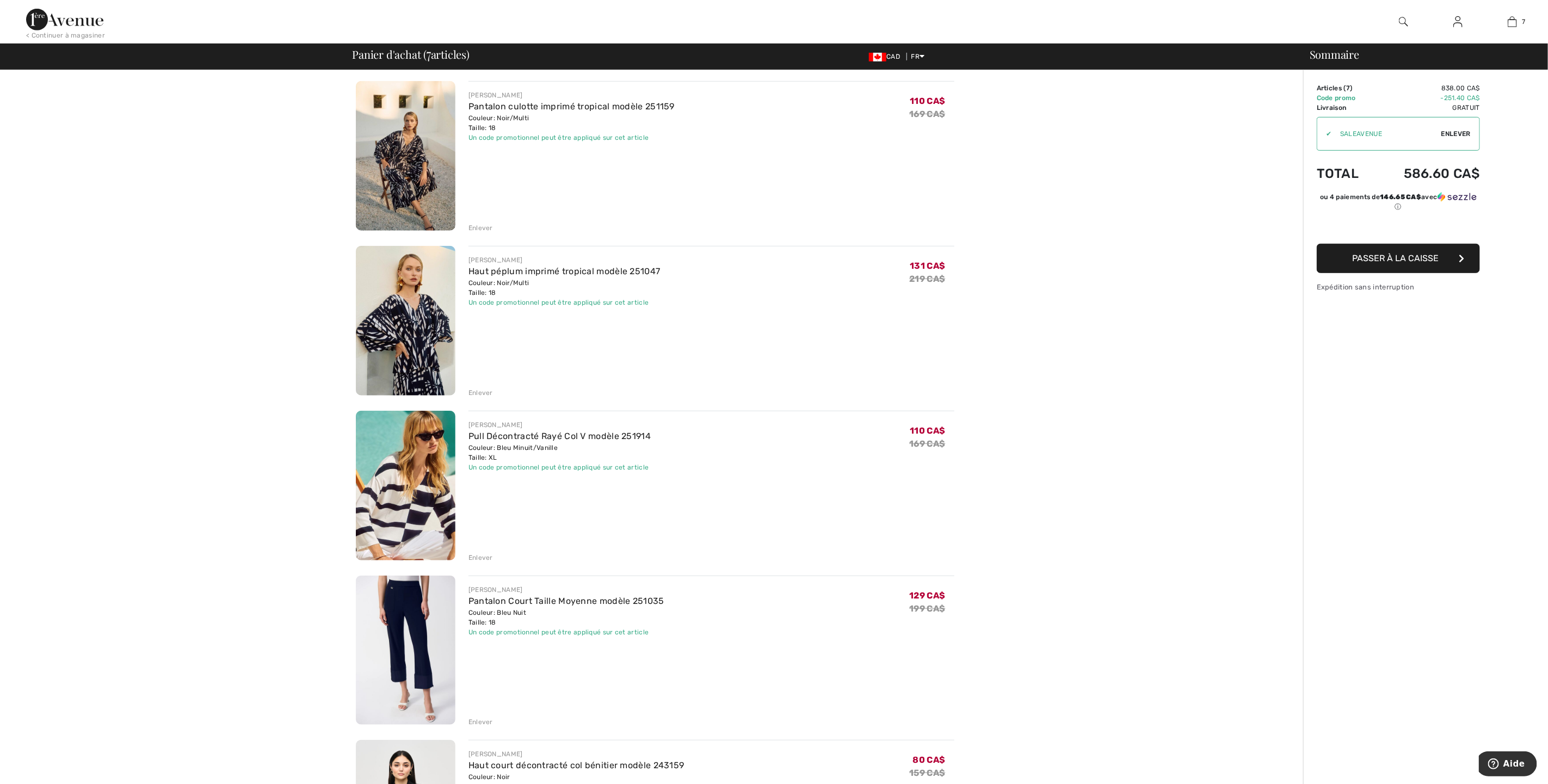
scroll to position [571, 0]
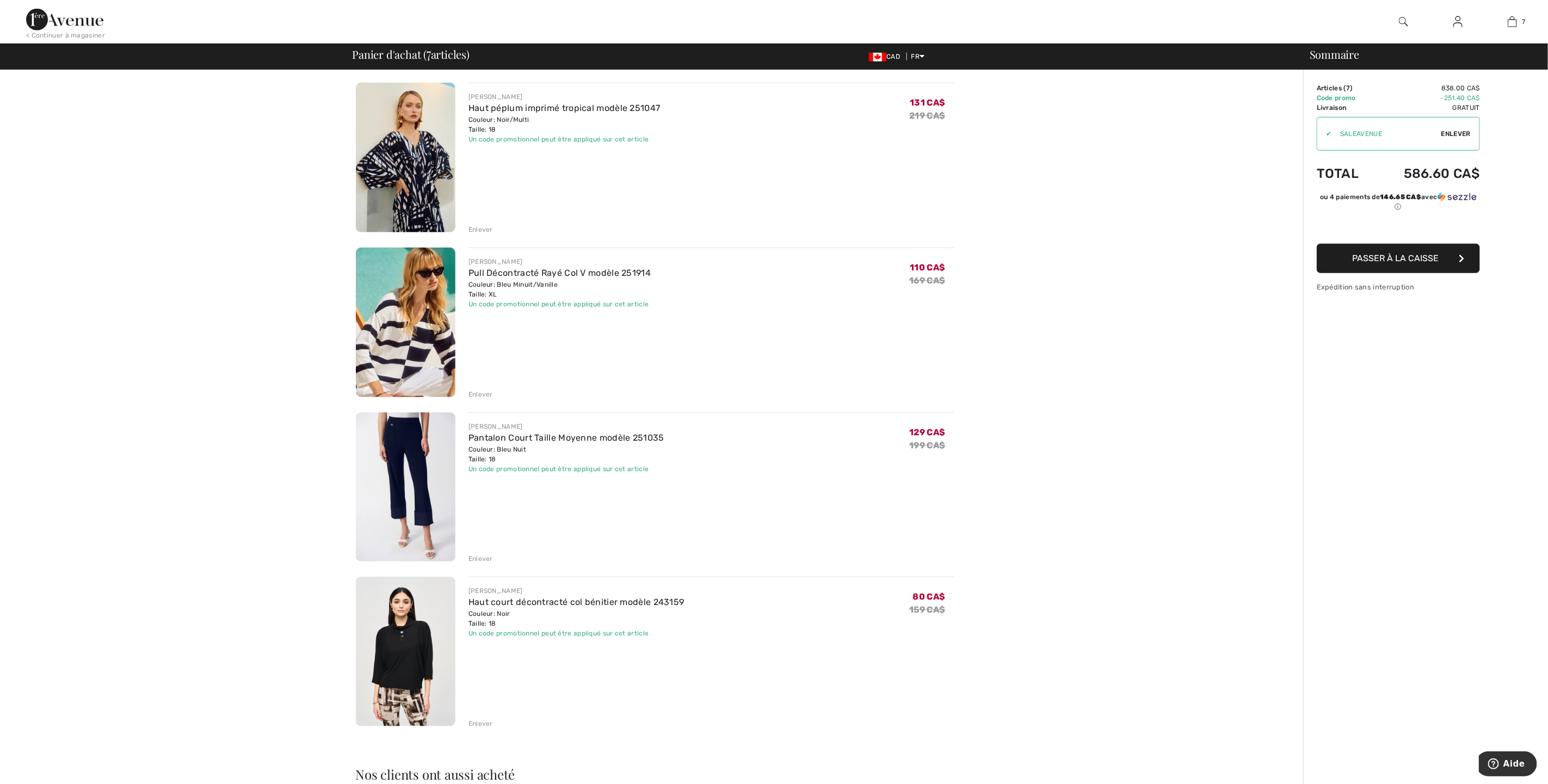
click at [480, 559] on div "Enlever" at bounding box center [480, 559] width 24 height 10
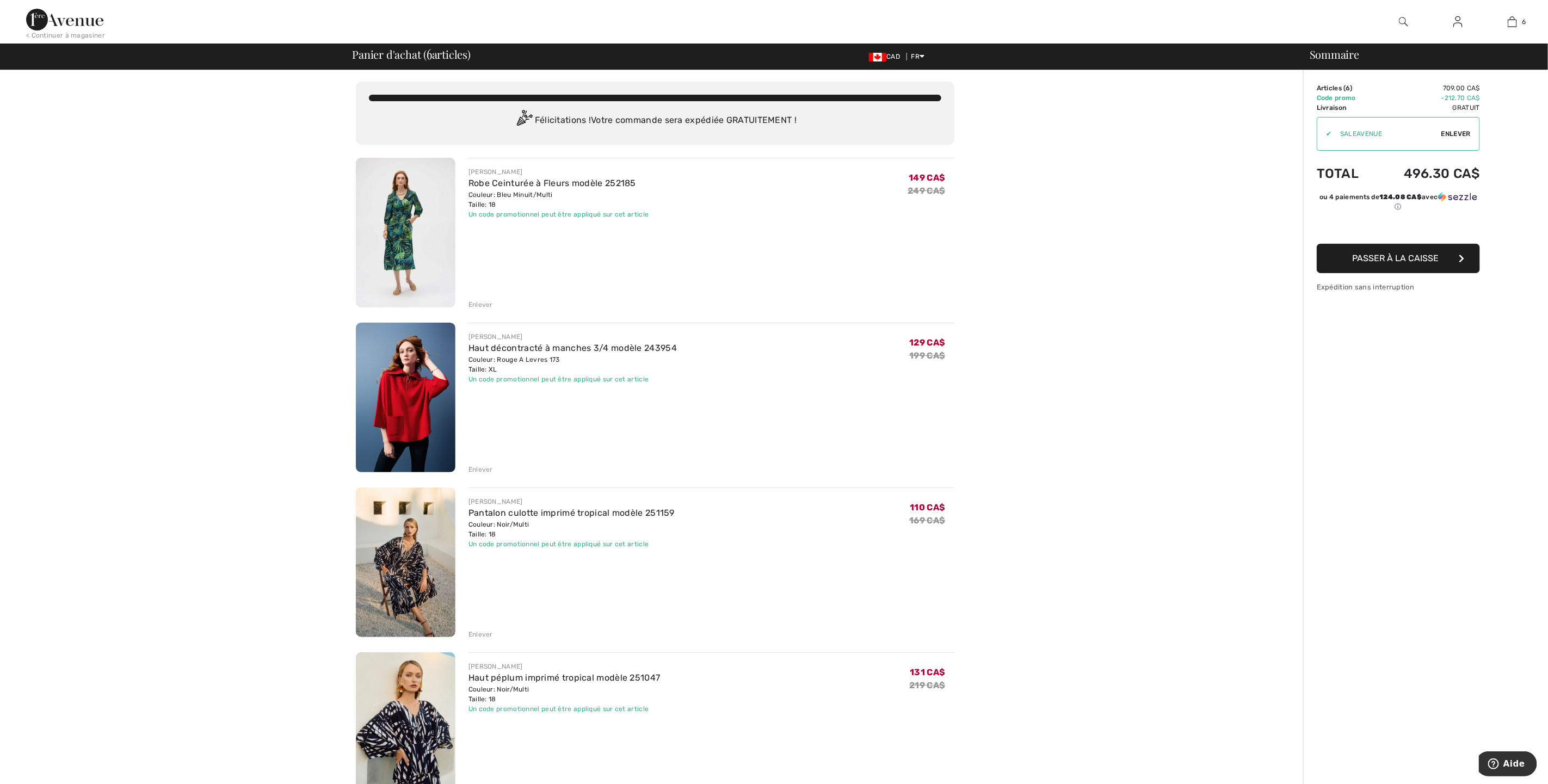
scroll to position [0, 0]
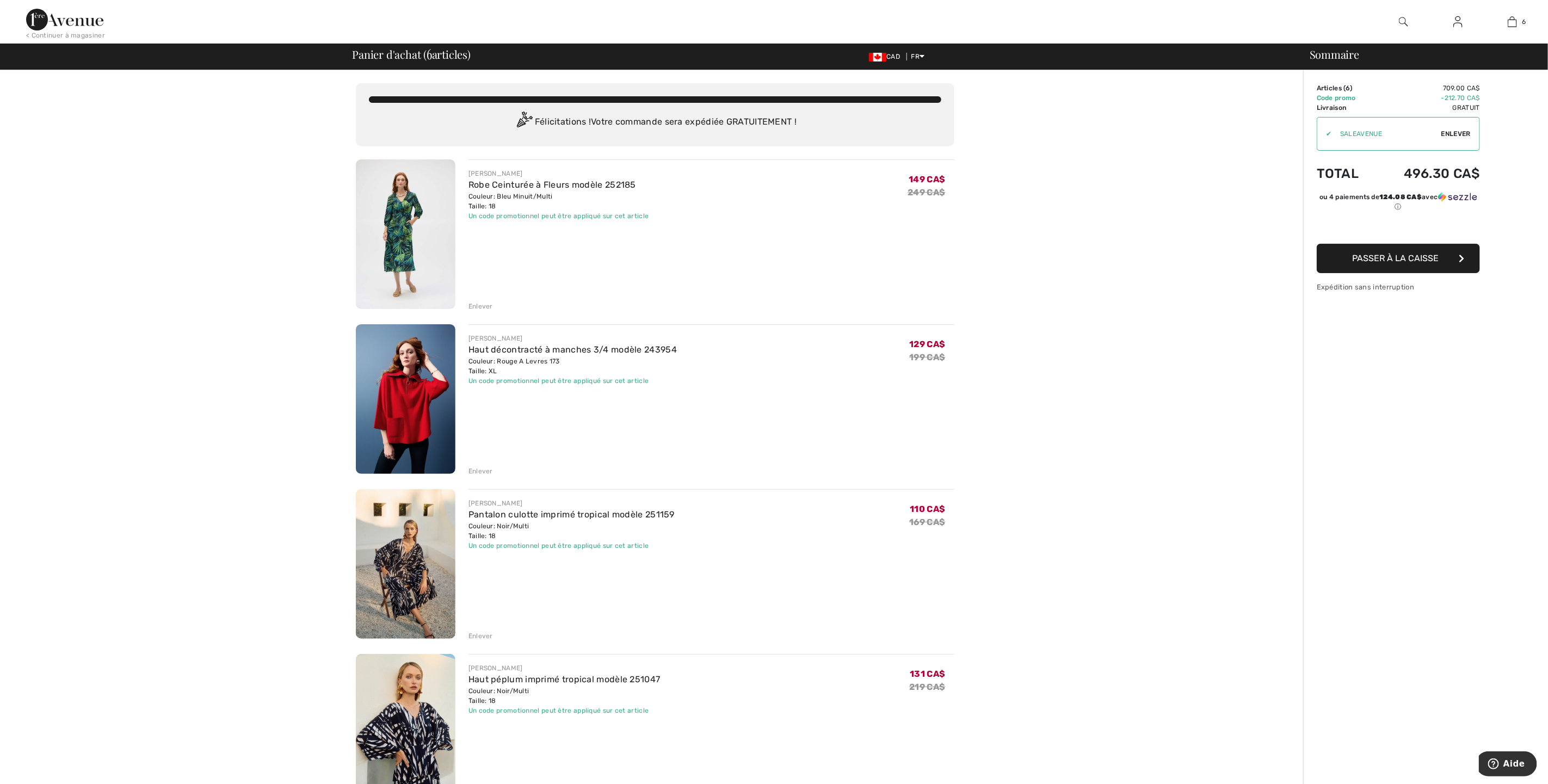
click at [476, 301] on div "Enlever" at bounding box center [711, 305] width 486 height 12
click at [485, 304] on div "Enlever" at bounding box center [480, 307] width 24 height 10
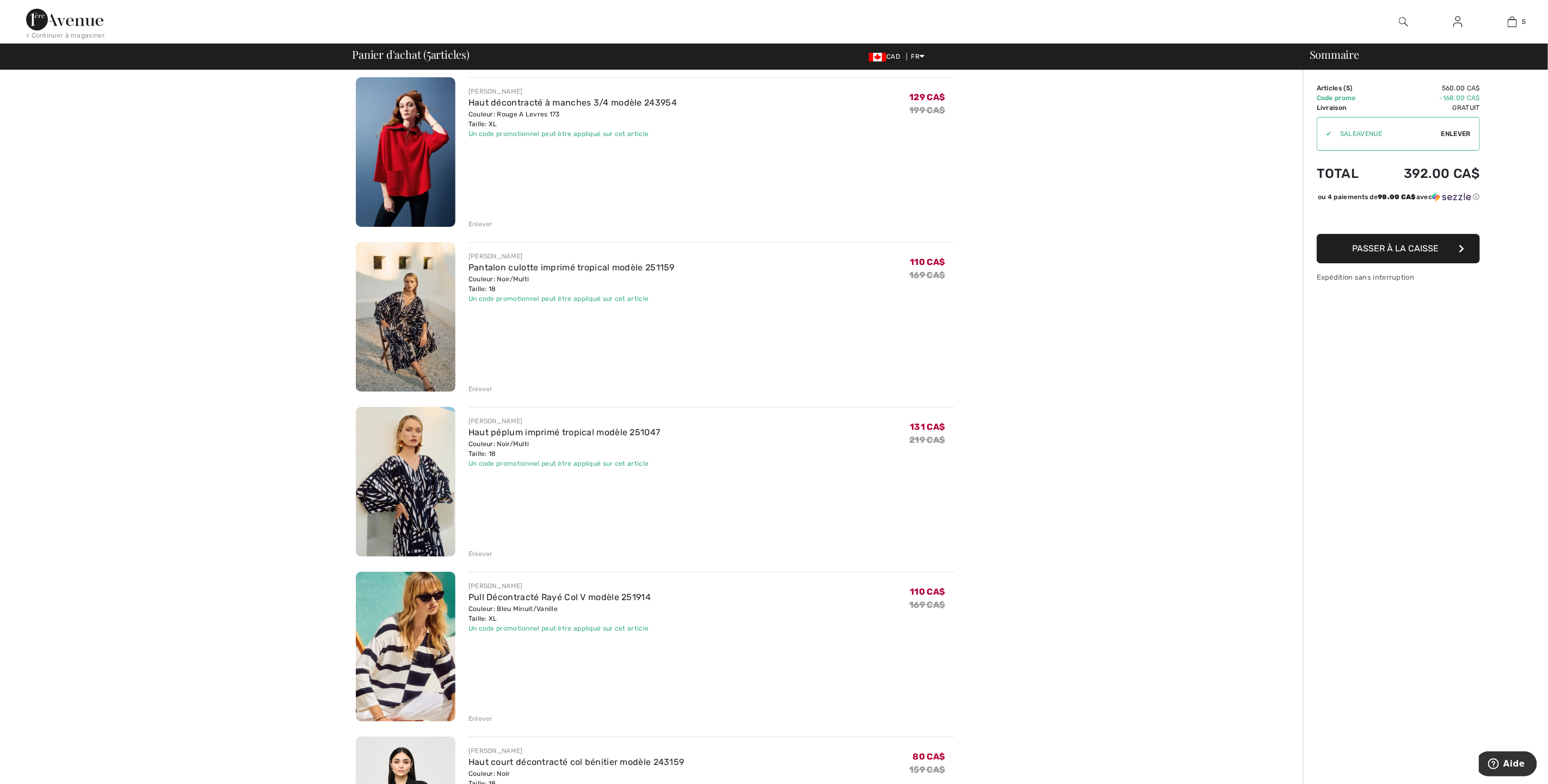
scroll to position [82, 0]
click at [414, 306] on img at bounding box center [405, 317] width 99 height 150
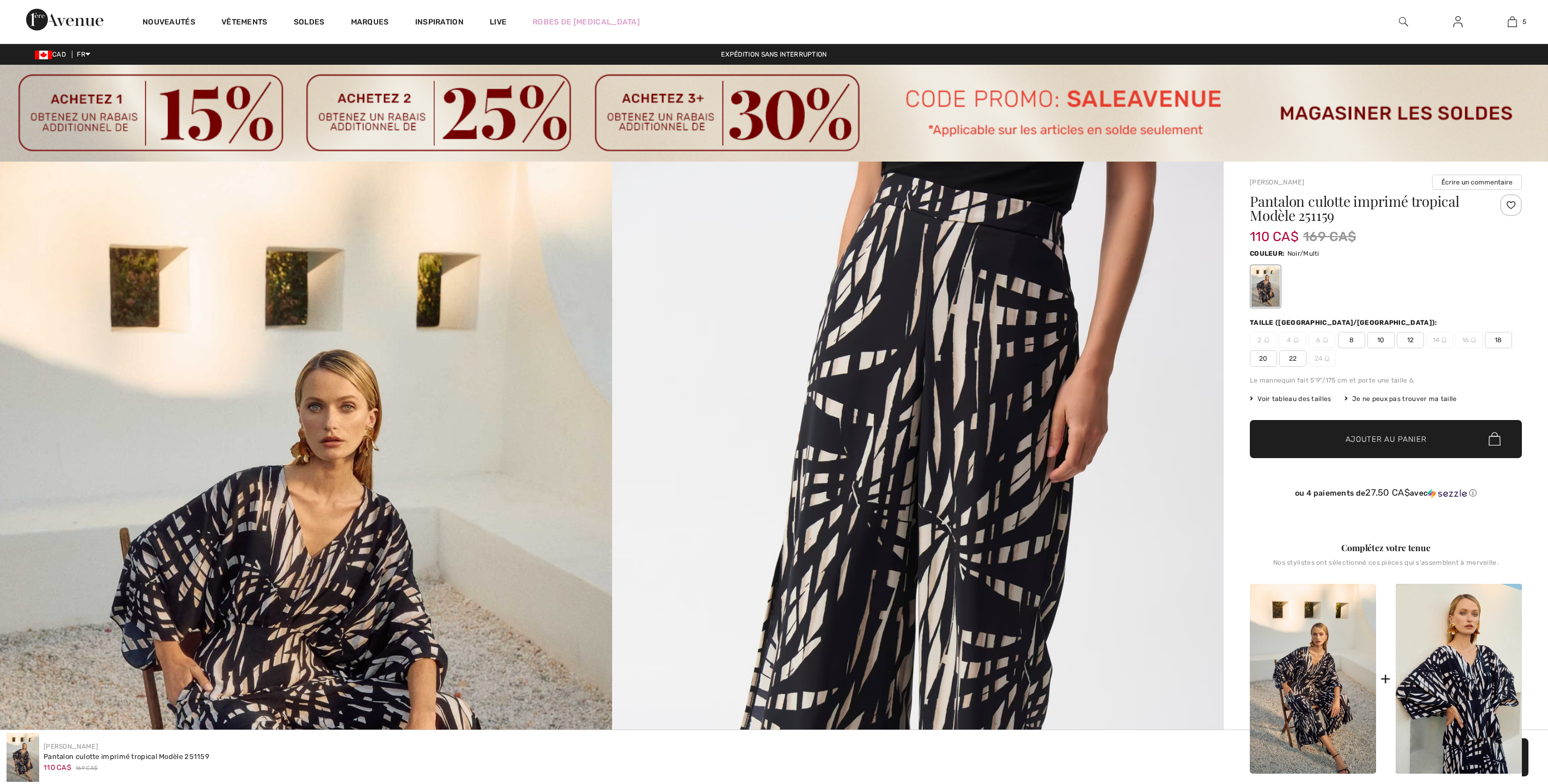
checkbox input "true"
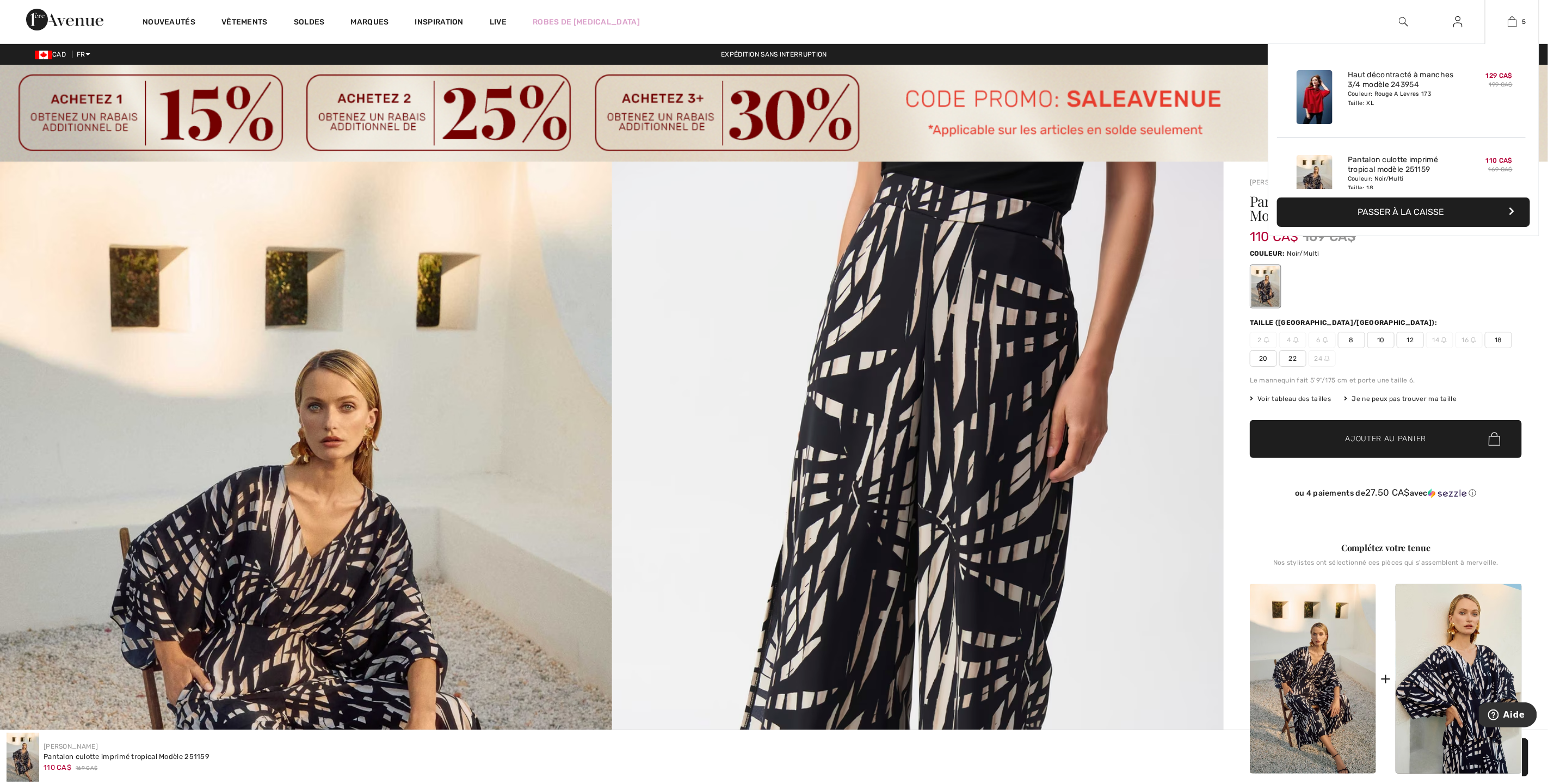
click at [1411, 219] on button "Passer à la caisse" at bounding box center [1404, 212] width 253 height 30
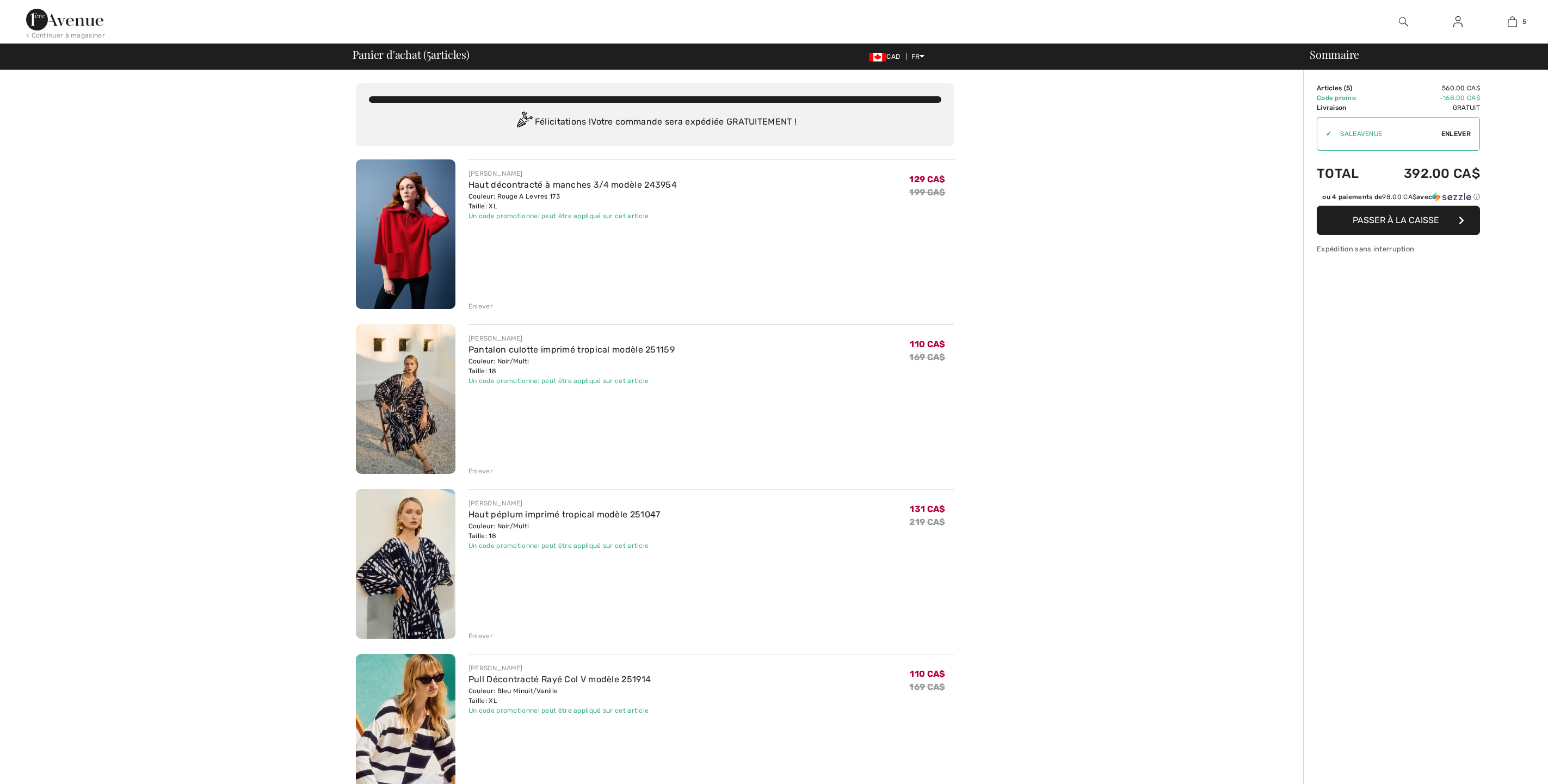
checkbox input "true"
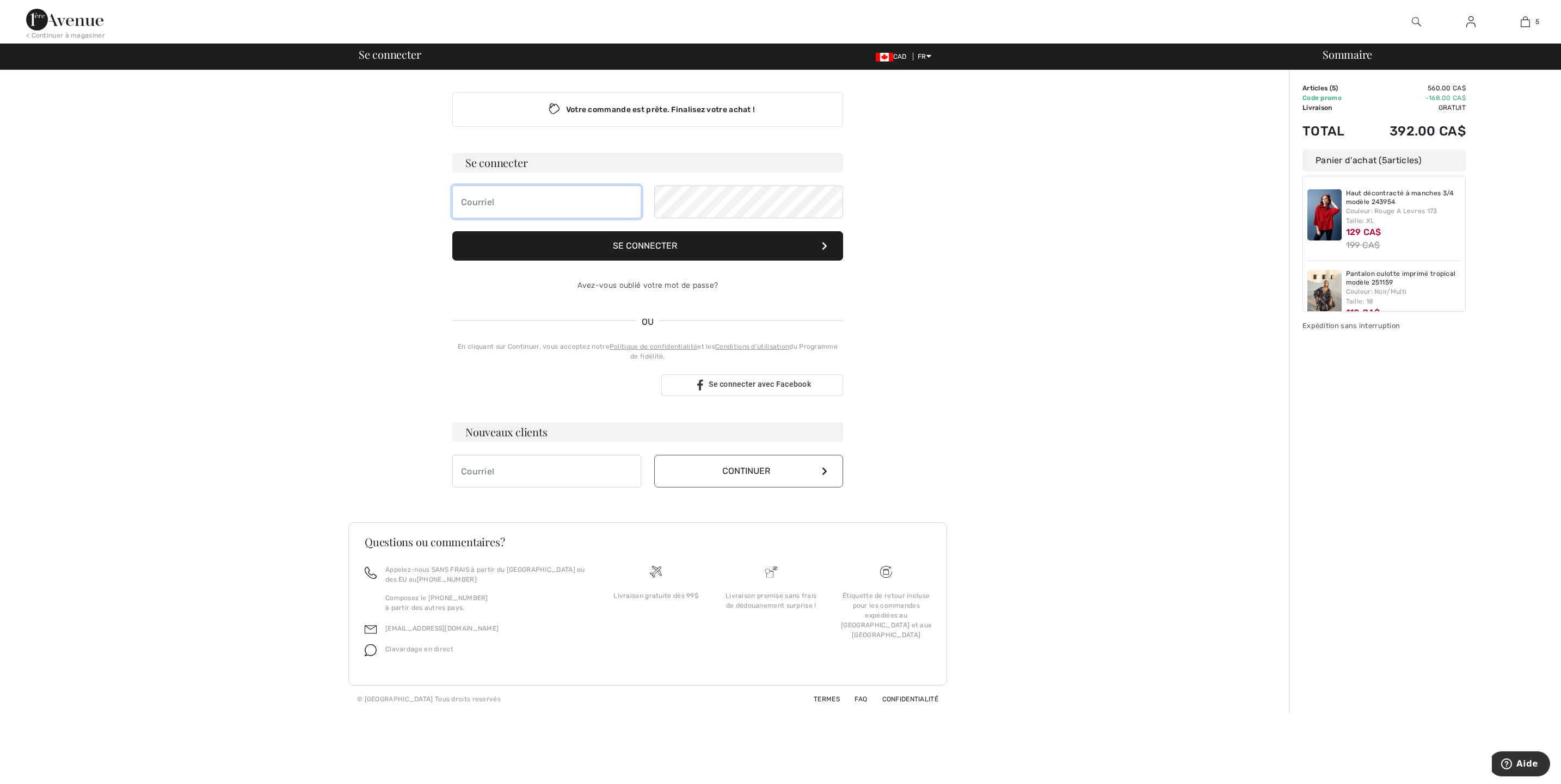
click at [511, 203] on input "email" at bounding box center [547, 202] width 189 height 33
type input "[EMAIL_ADDRESS][DOMAIN_NAME]"
click at [452, 231] on button "Se connecter" at bounding box center [647, 246] width 391 height 30
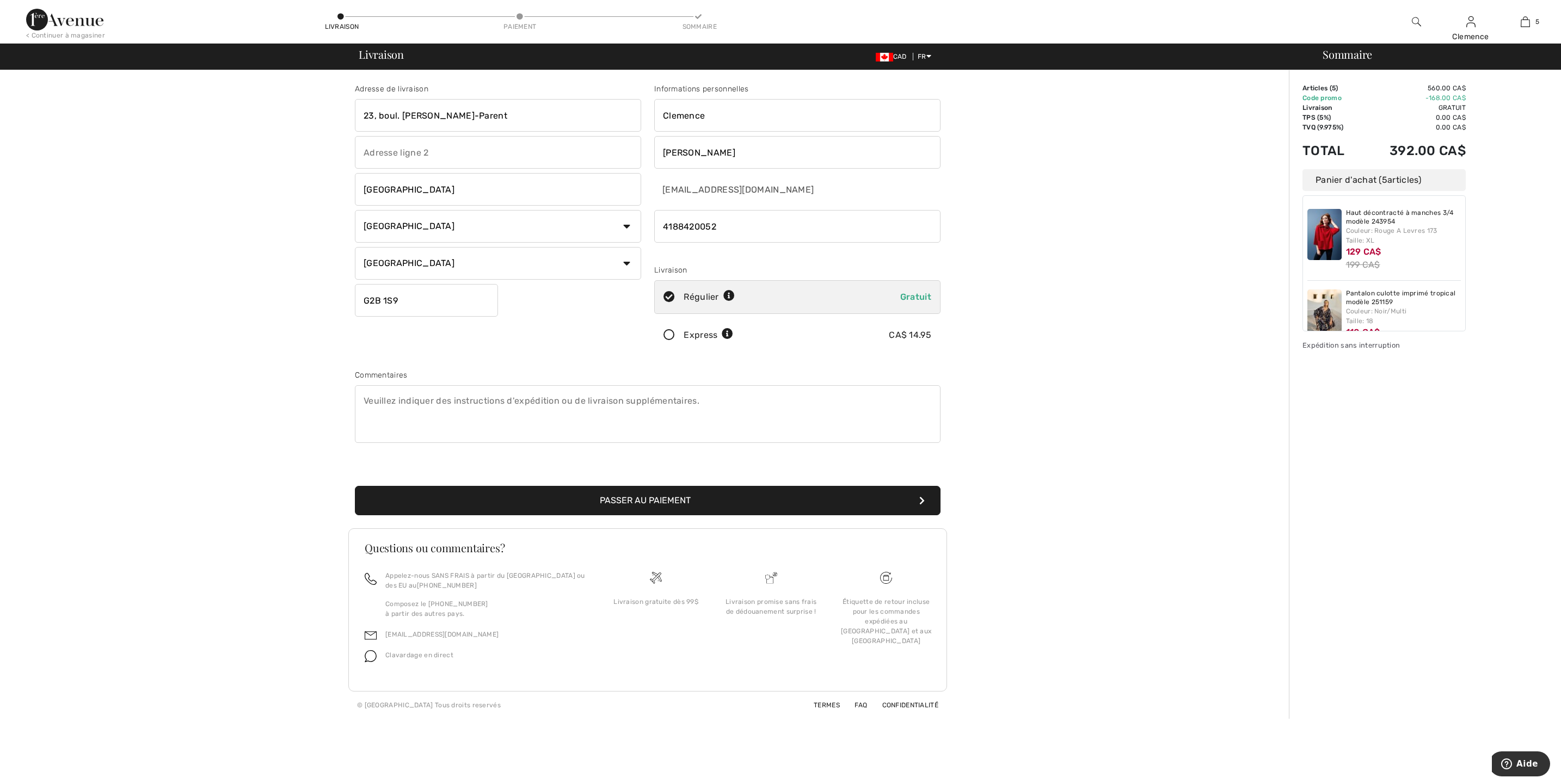
click at [676, 501] on button "Passer au paiement" at bounding box center [648, 500] width 585 height 30
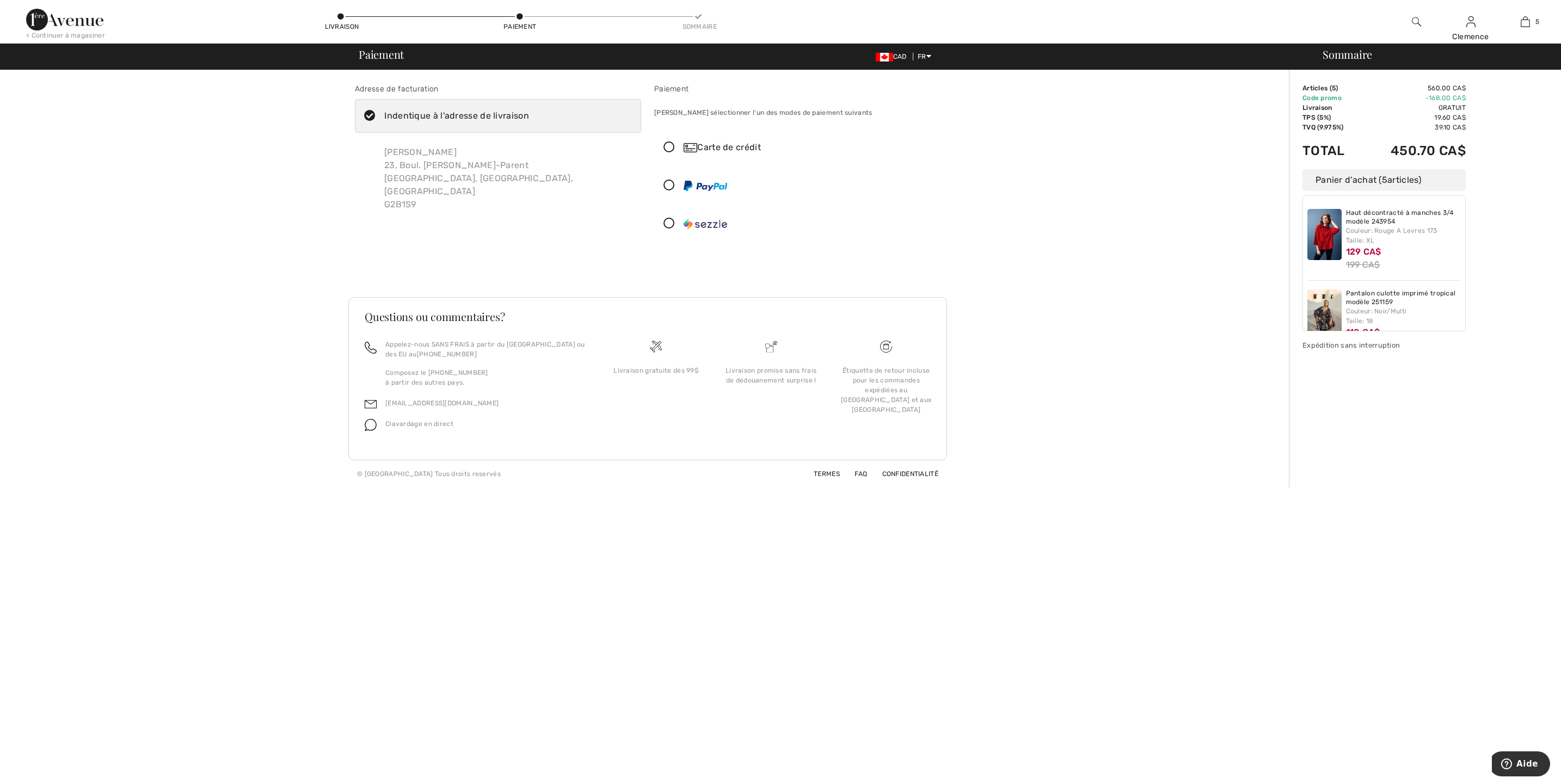
click at [670, 185] on icon at bounding box center [670, 185] width 29 height 12
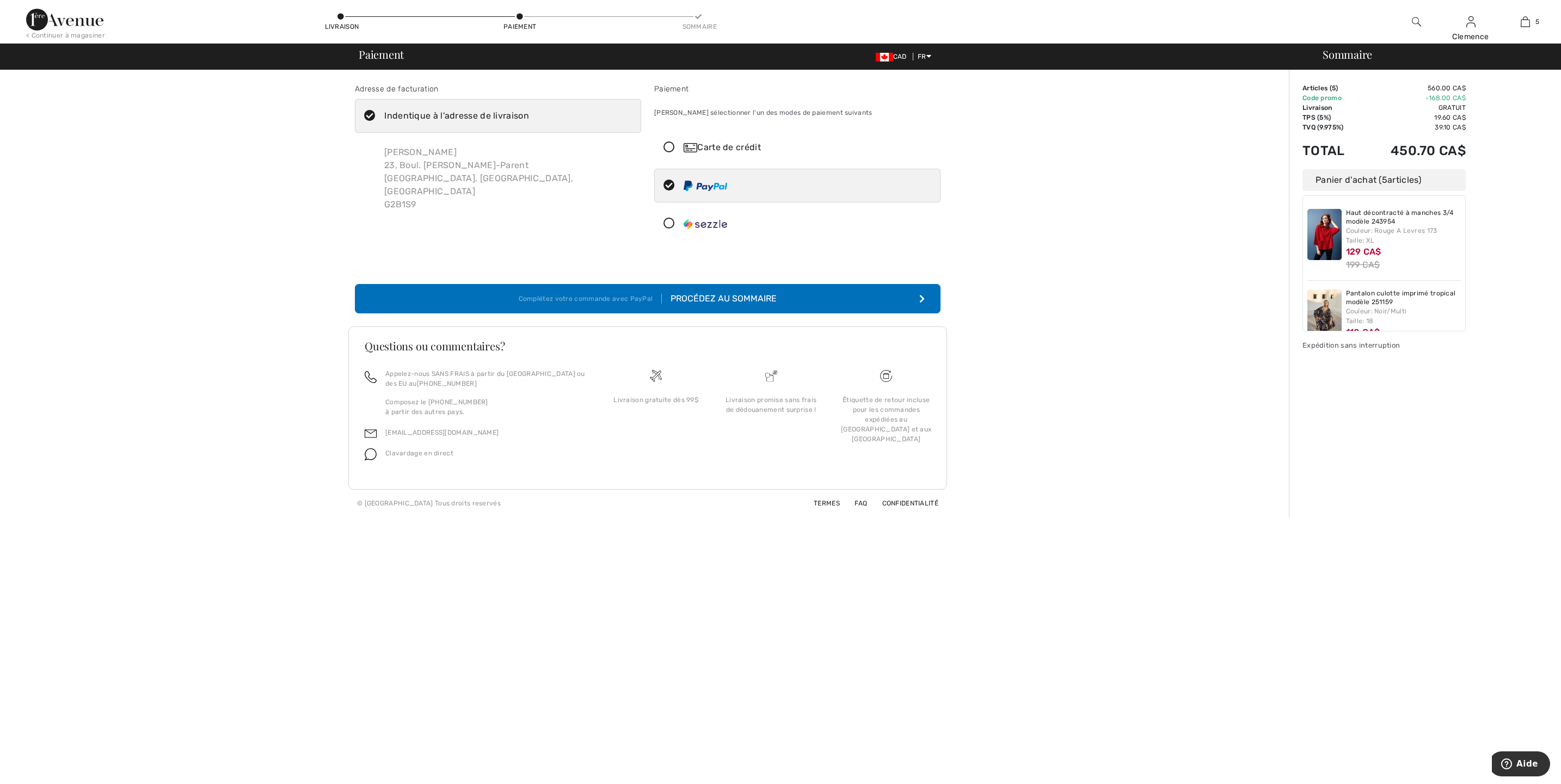
click at [751, 301] on div "Procédez au sommaire" at bounding box center [719, 299] width 115 height 13
